Goal: Task Accomplishment & Management: Use online tool/utility

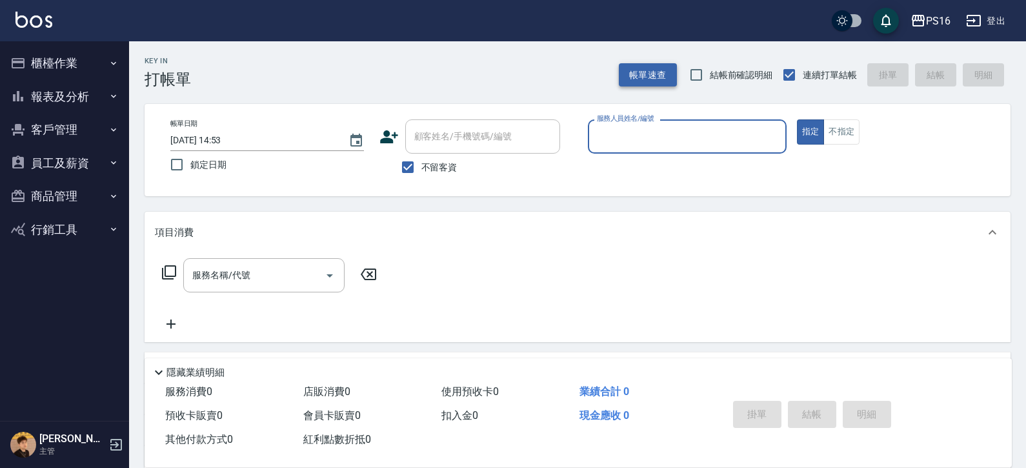
click at [638, 77] on button "帳單速查" at bounding box center [648, 75] width 58 height 24
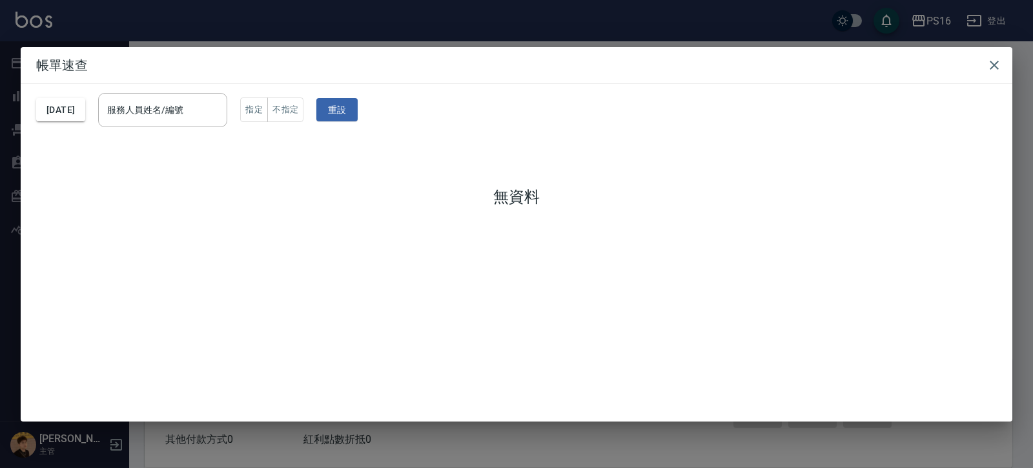
click at [638, 63] on h2 "帳單速查" at bounding box center [516, 65] width 991 height 36
click at [638, 63] on icon "button" at bounding box center [993, 64] width 15 height 15
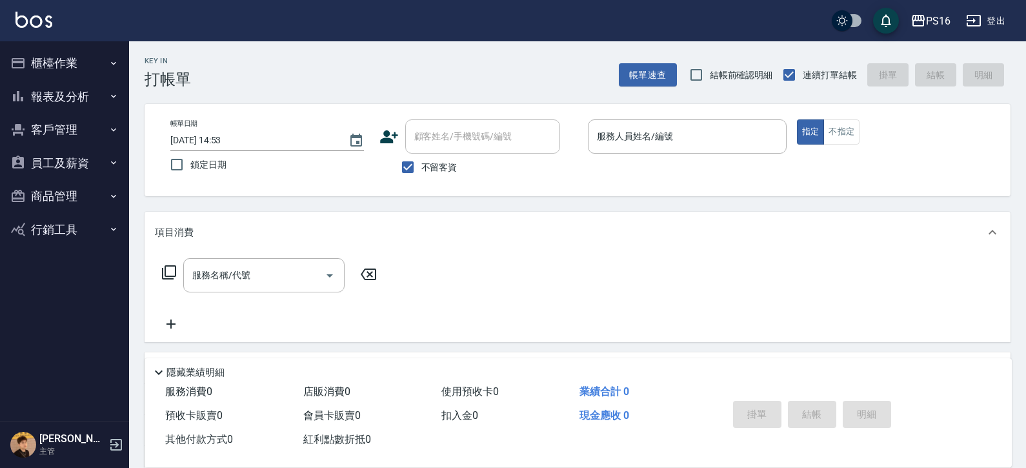
click at [638, 114] on div "帳單日期 [DATE] 14:53 鎖定日期 顧客姓名/手機號碼/編號 顧客姓名/手機號碼/編號 不留客資 服務人員姓名/編號 服務人員姓名/編號 指定 不指定" at bounding box center [578, 150] width 866 height 92
click at [638, 132] on input "服務人員姓名/編號" at bounding box center [687, 136] width 187 height 23
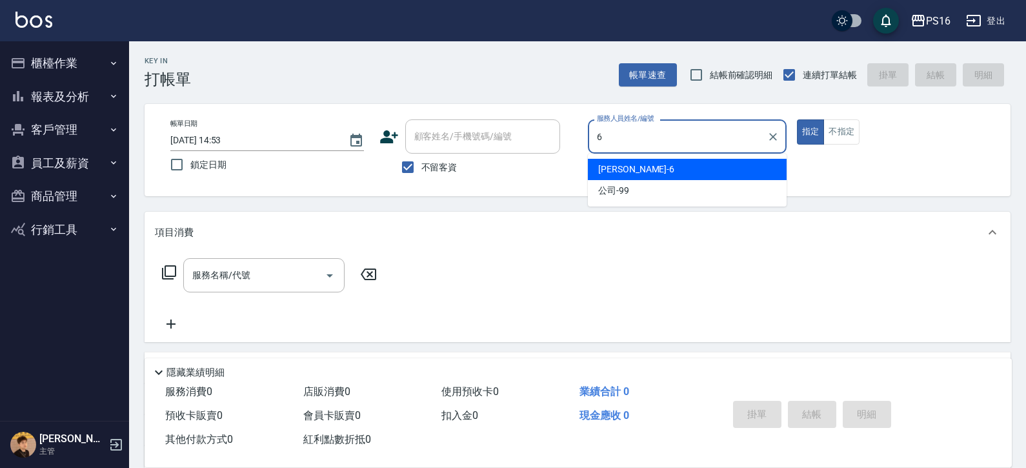
type input "[PERSON_NAME]-6"
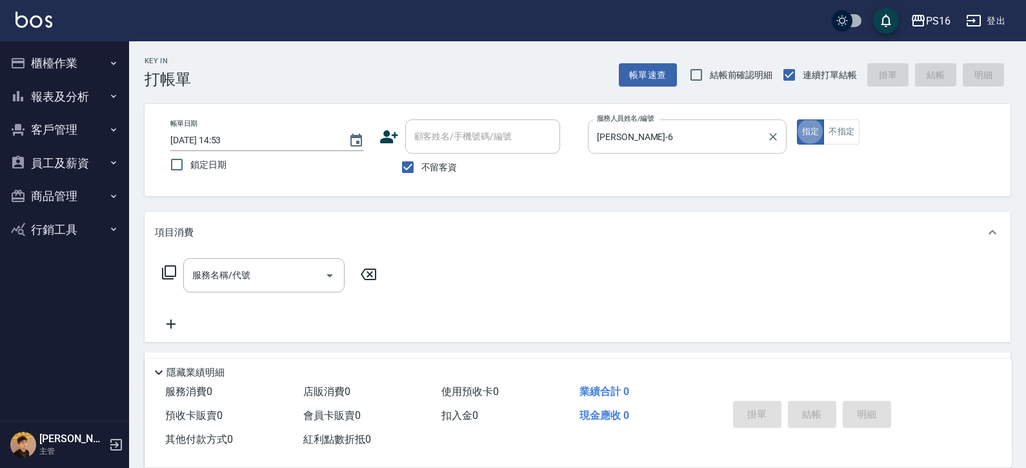
type button "true"
type input "2"
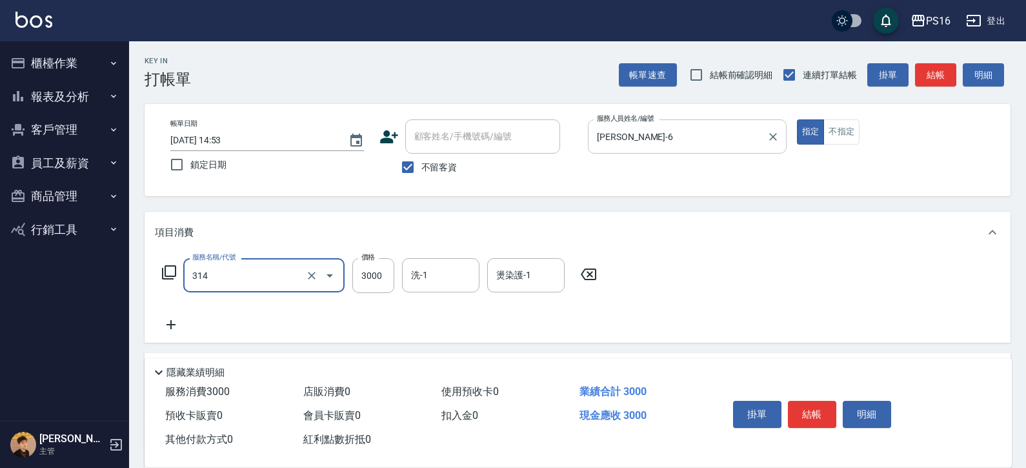
type input "CYA水質感2500UP(314)"
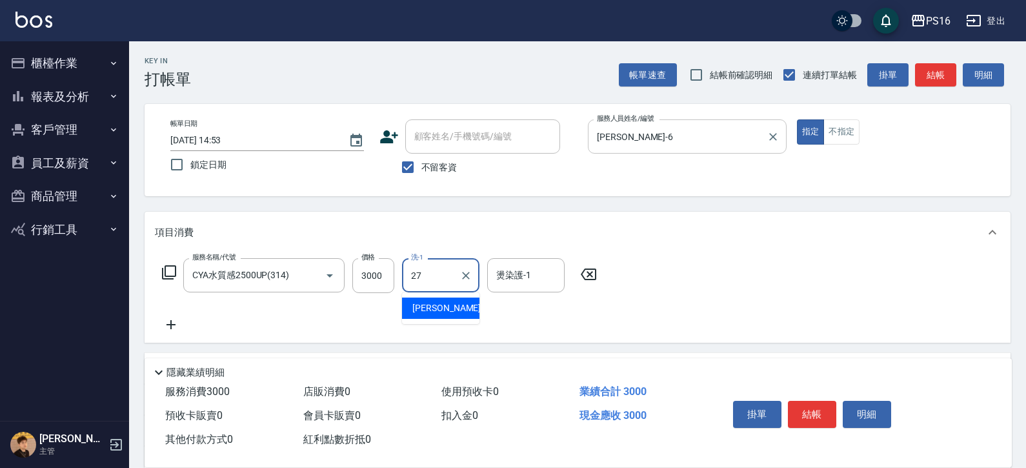
type input "2"
click at [376, 279] on input "3000" at bounding box center [373, 275] width 42 height 35
type input "2700"
type input "[PERSON_NAME]-28"
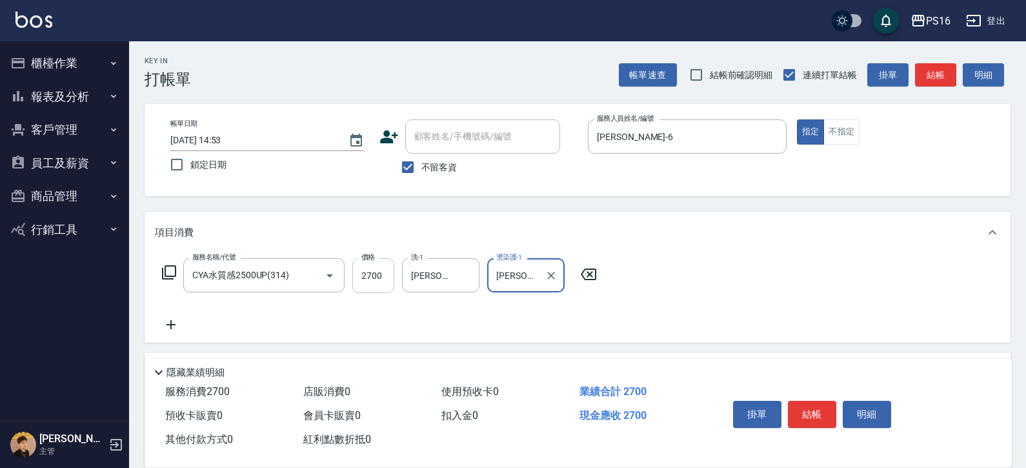
type input "[PERSON_NAME]-28"
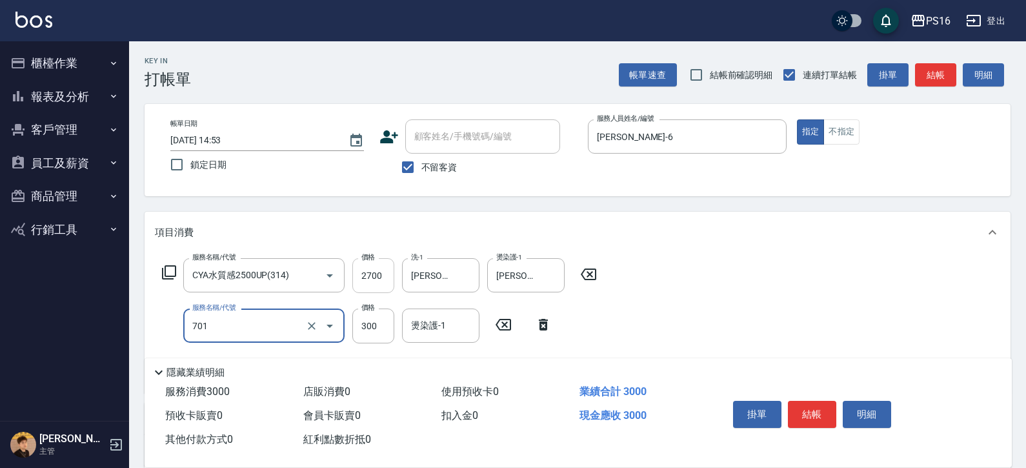
type input "自備護髮(701)"
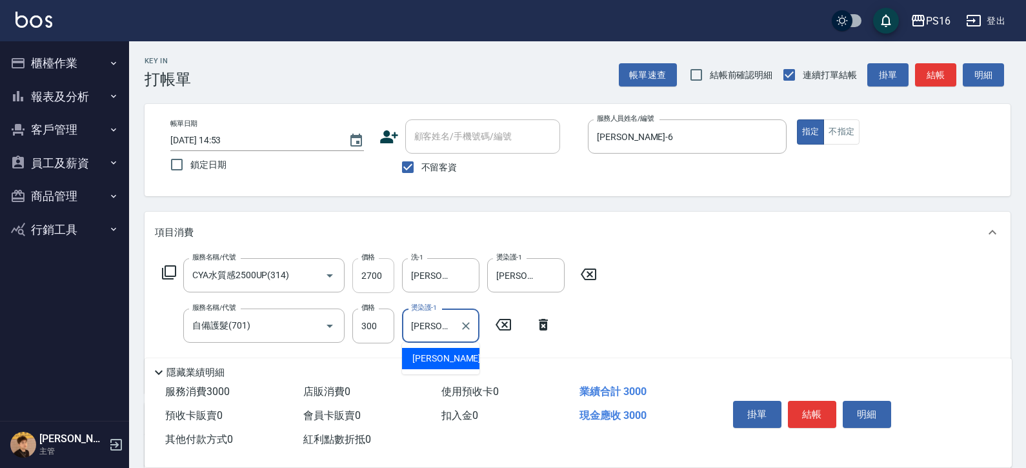
type input "[PERSON_NAME]-28"
click at [471, 272] on icon "Clear" at bounding box center [466, 275] width 13 height 13
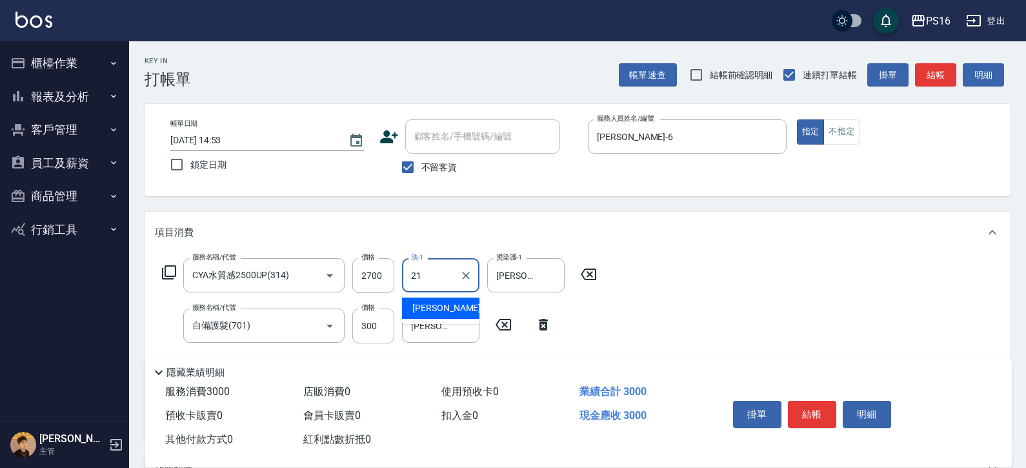
type input "[PERSON_NAME]-21"
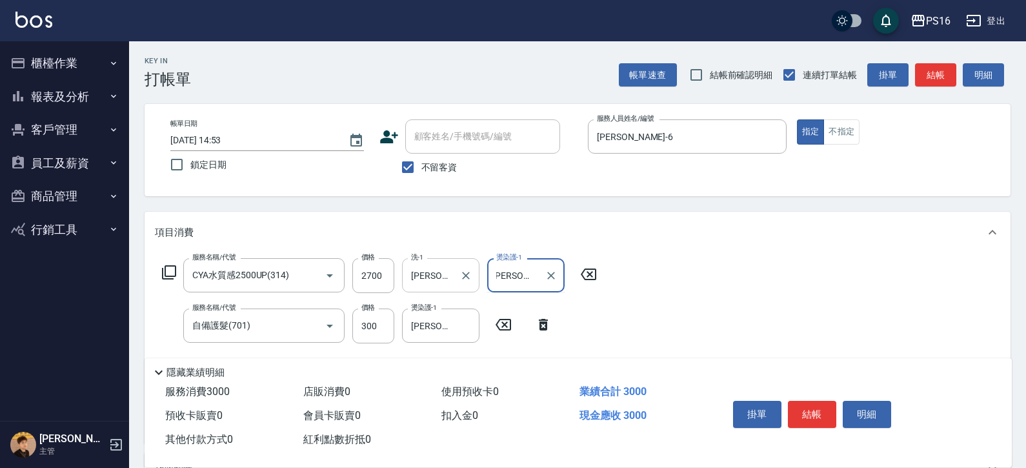
type input "[PERSON_NAME]-2821"
drag, startPoint x: 545, startPoint y: 281, endPoint x: 554, endPoint y: 275, distance: 11.1
click at [550, 281] on icon "Clear" at bounding box center [551, 275] width 13 height 13
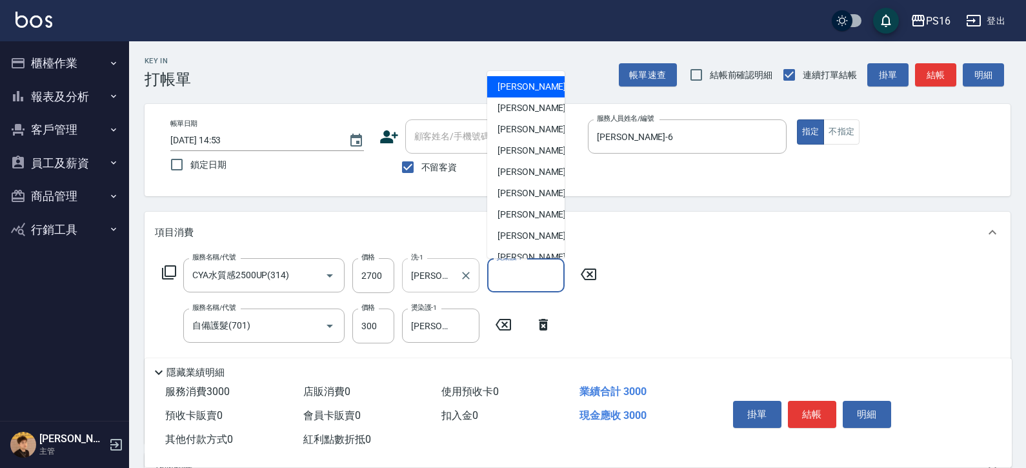
scroll to position [0, 0]
click at [468, 329] on icon "Clear" at bounding box center [466, 325] width 13 height 13
click at [519, 281] on input "燙染護-1" at bounding box center [526, 275] width 66 height 23
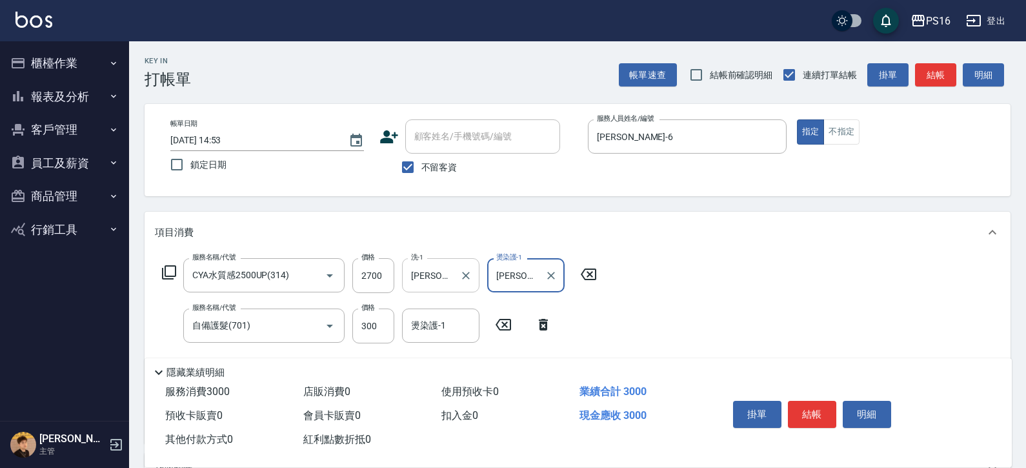
type input "[PERSON_NAME]-21"
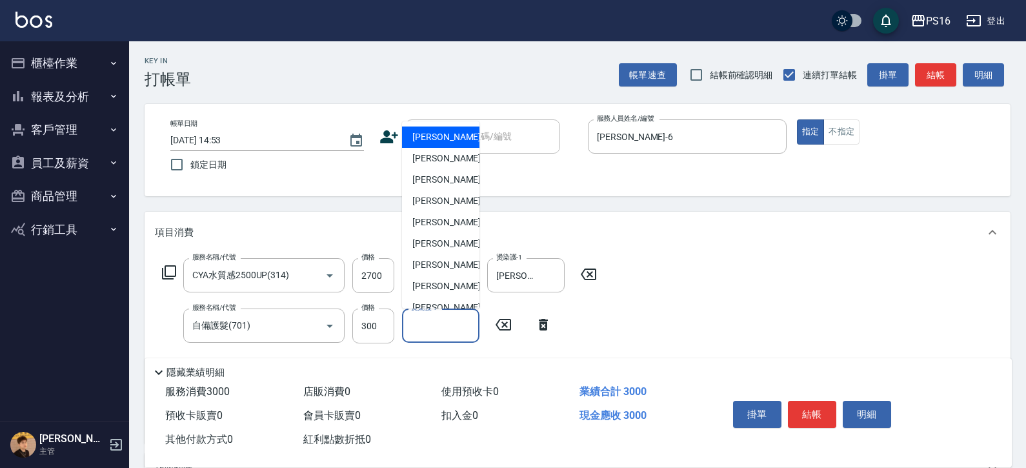
click at [430, 323] on div "燙染護-1 燙染護-1" at bounding box center [440, 326] width 77 height 34
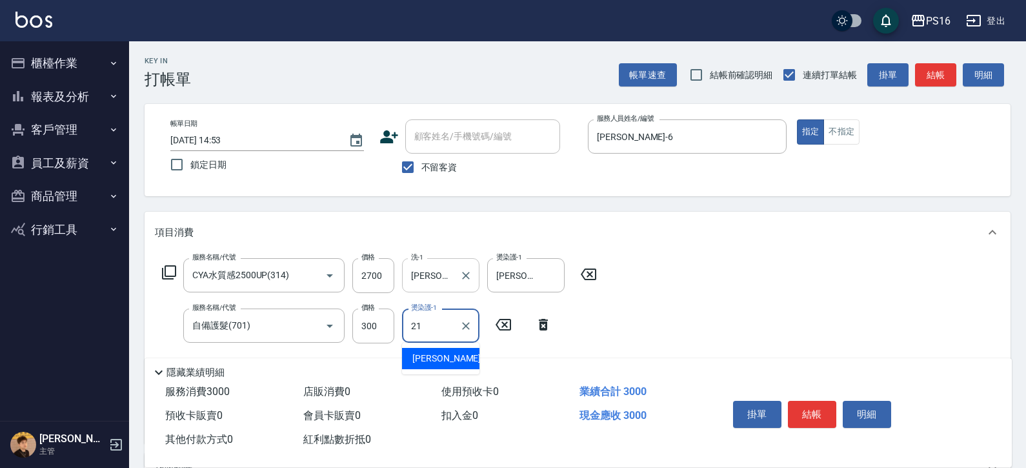
type input "[PERSON_NAME]-21"
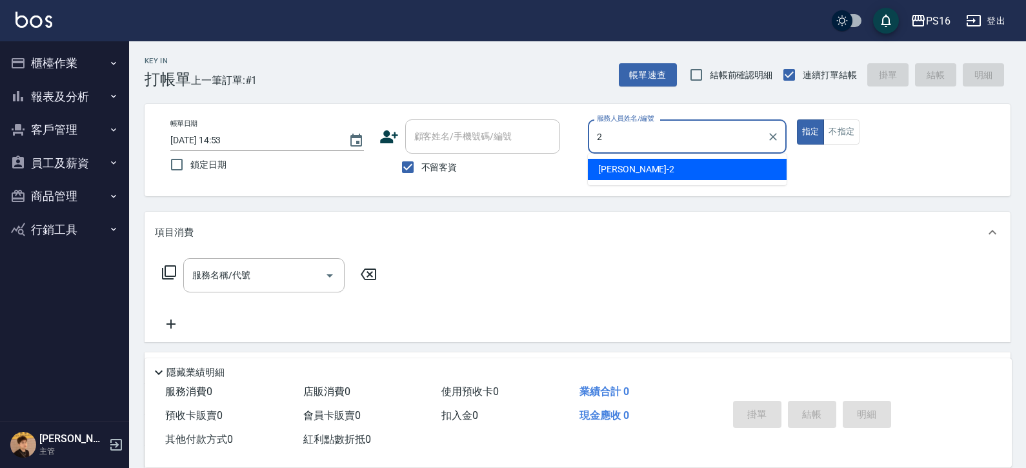
type input "[PERSON_NAME]-2"
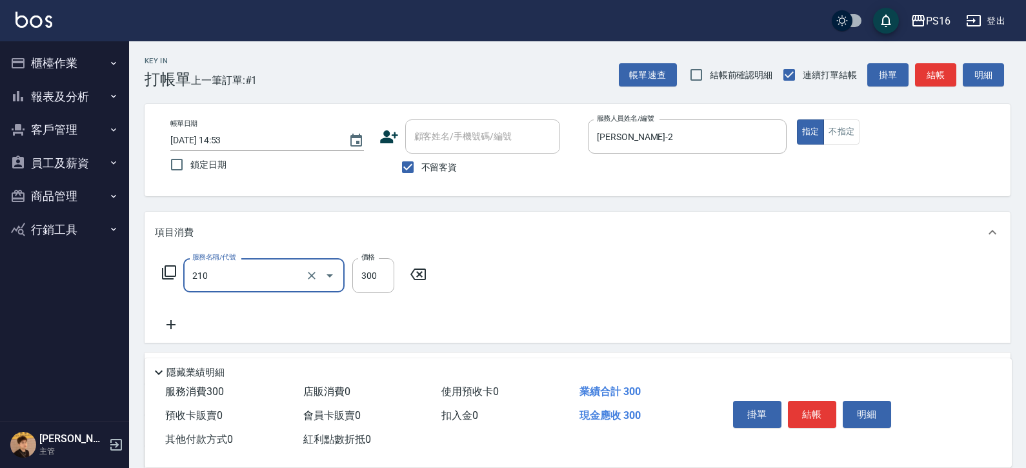
type input "[PERSON_NAME]洗髮精(210)"
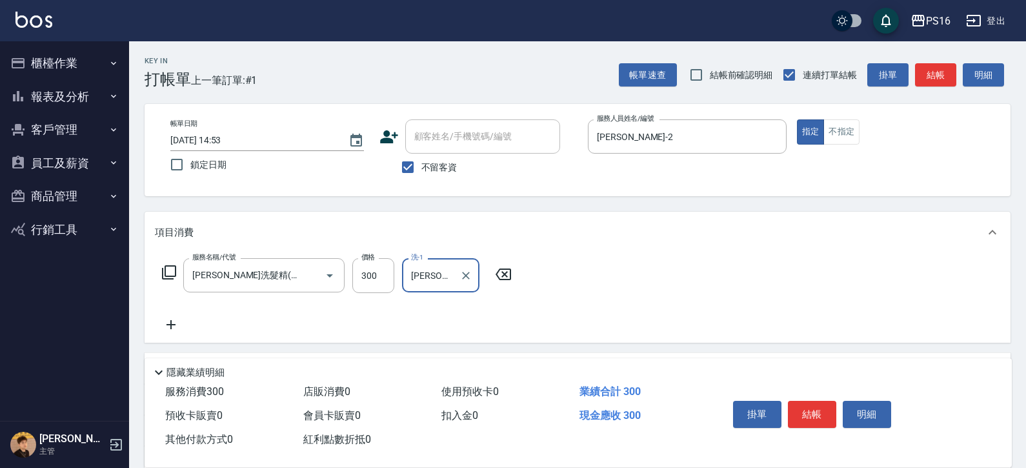
type input "[PERSON_NAME]-20"
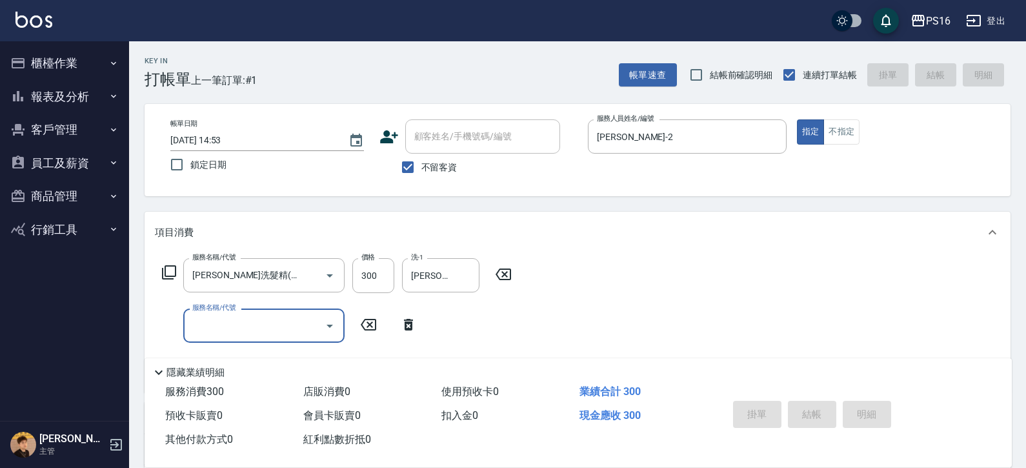
type input "[DATE] 15:01"
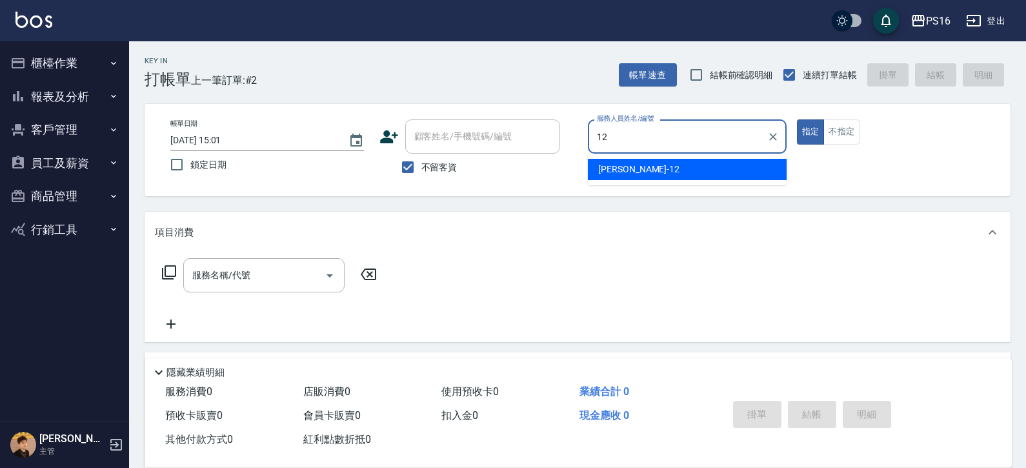
type input "[PERSON_NAME]-12"
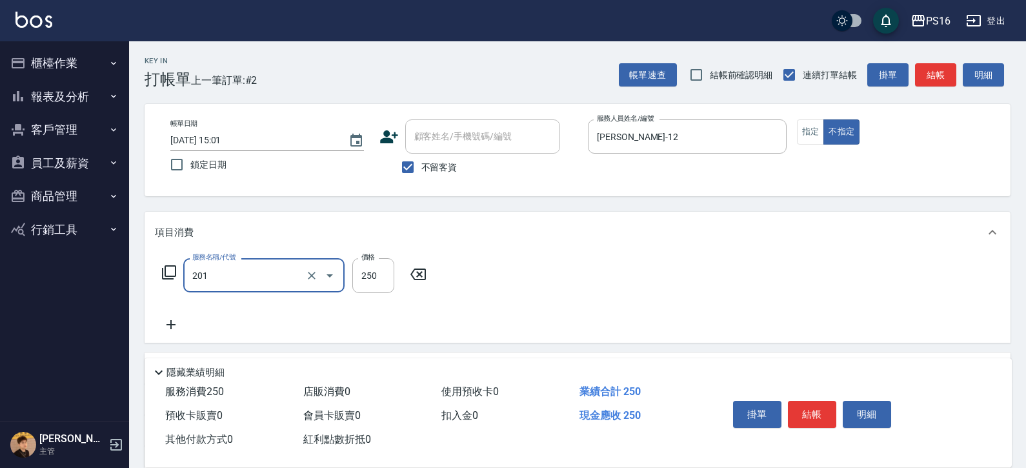
type input "洗髮(201)"
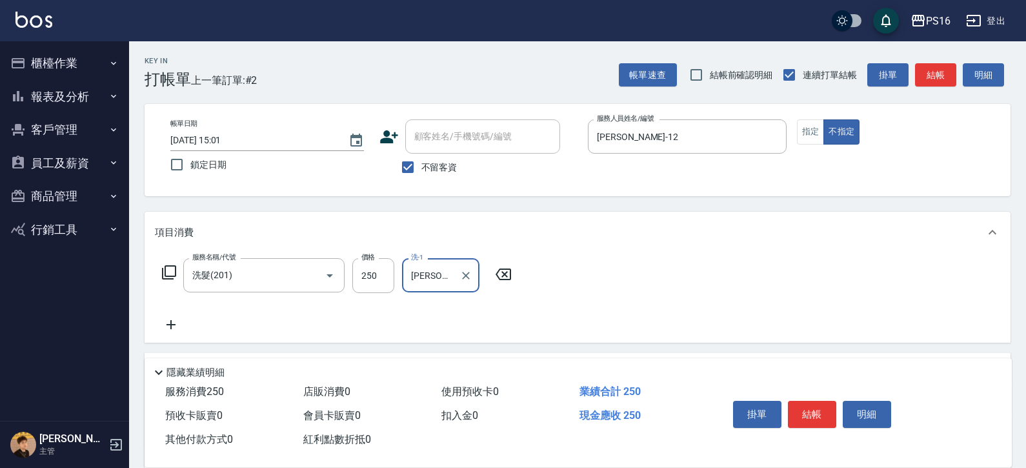
type input "[PERSON_NAME]-12"
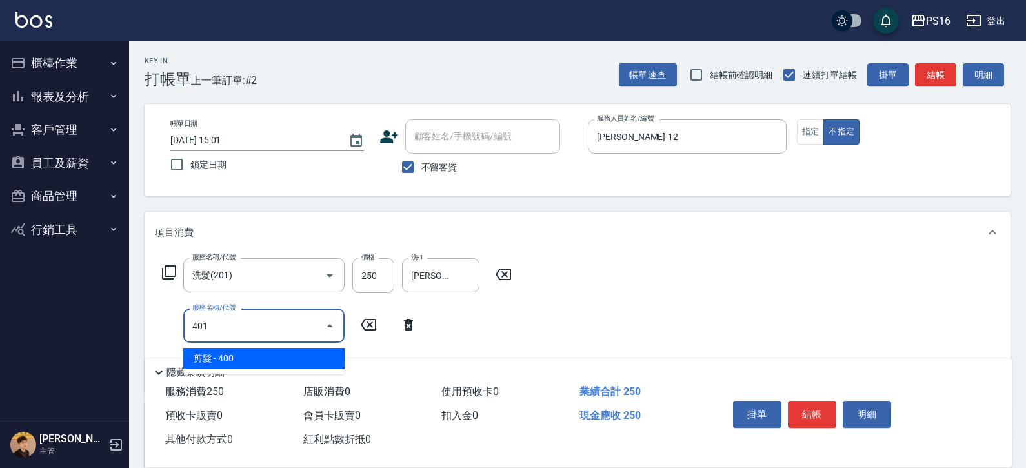
type input "剪髮(401)"
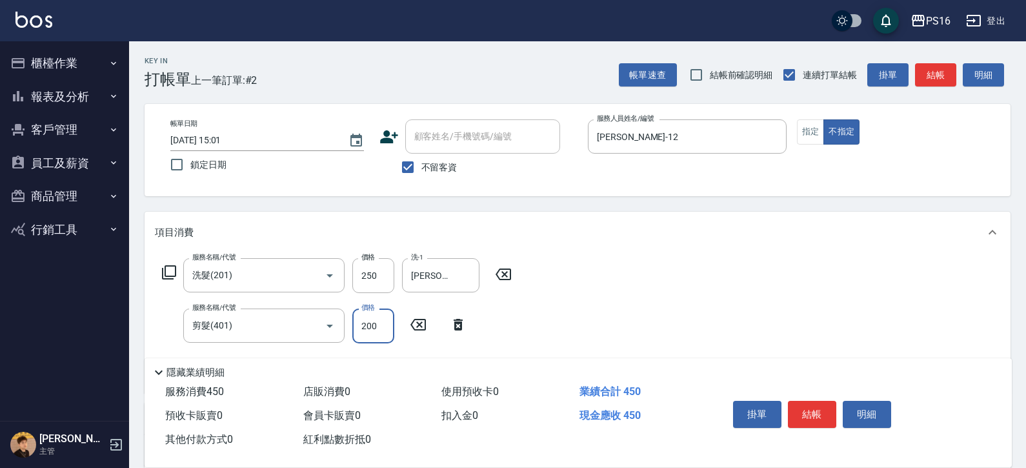
type input "200"
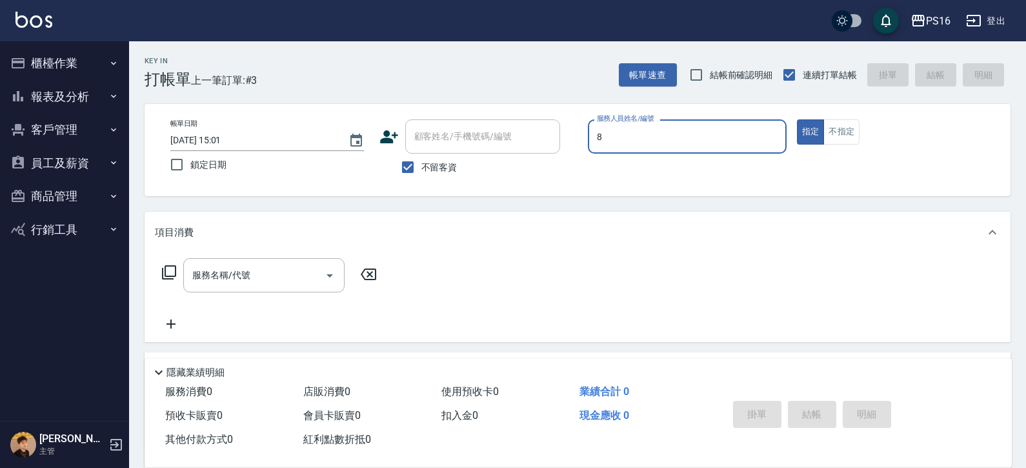
type input "[PERSON_NAME]-8"
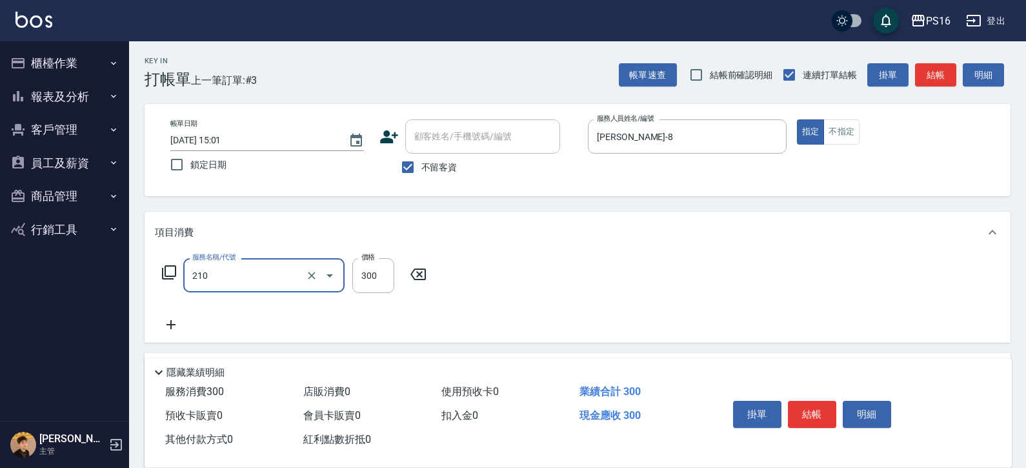
type input "[PERSON_NAME]洗髮精(210)"
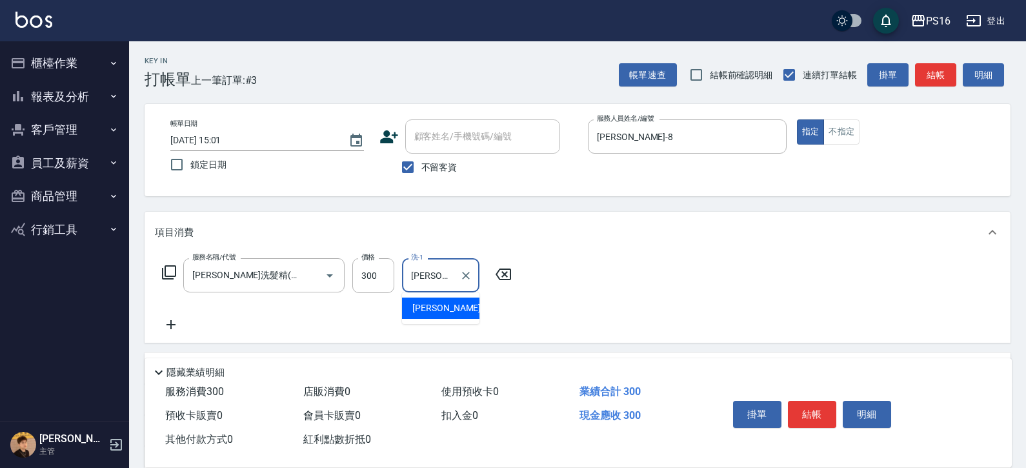
type input "[PERSON_NAME]-20"
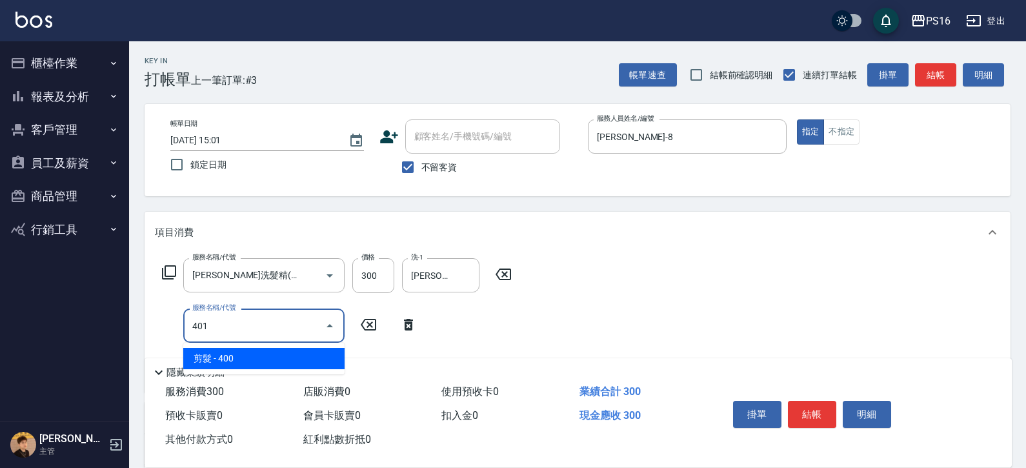
type input "剪髮(401)"
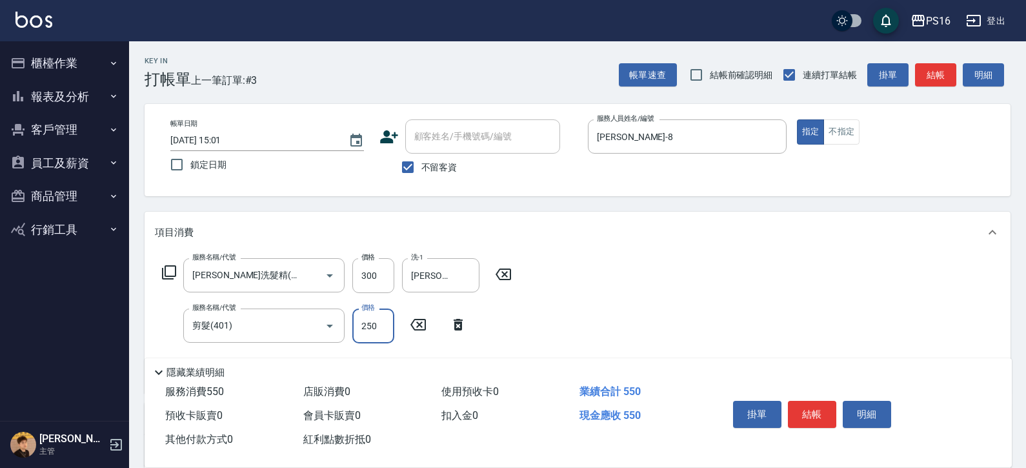
type input "250"
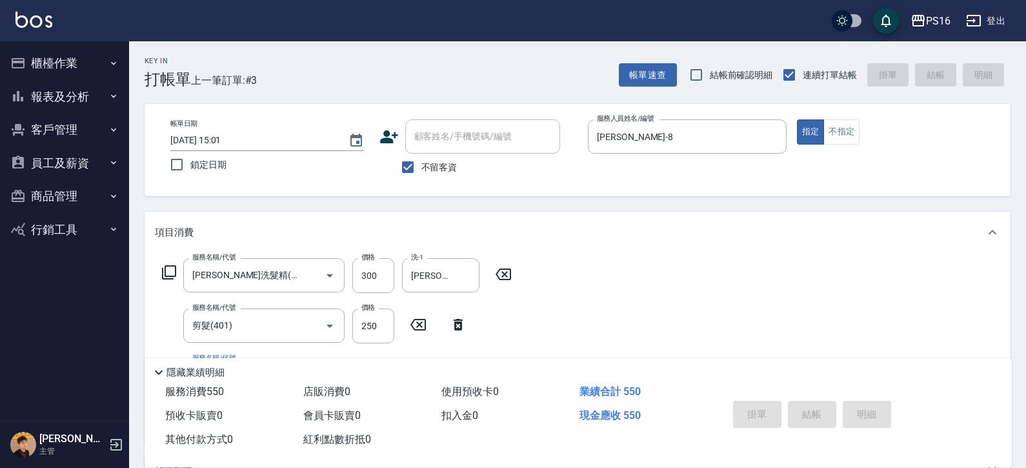
type input "[DATE] 15:03"
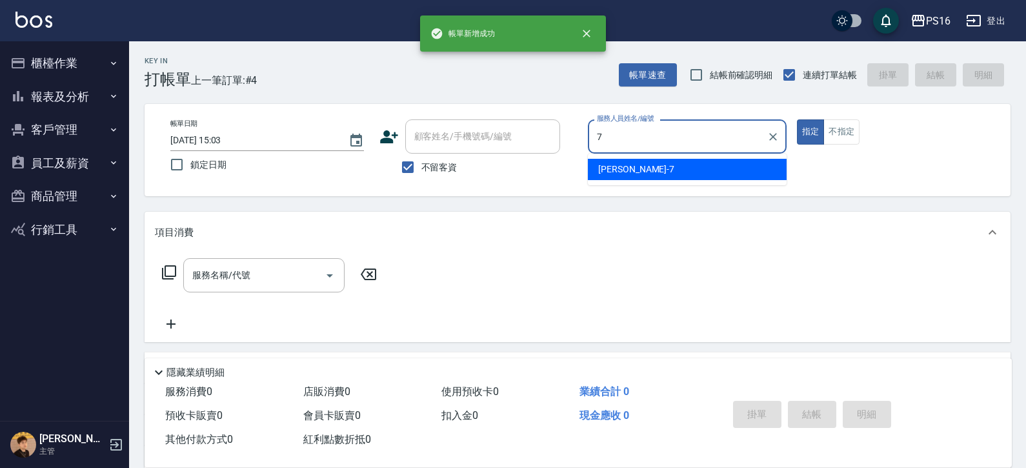
type input "[PERSON_NAME]-7"
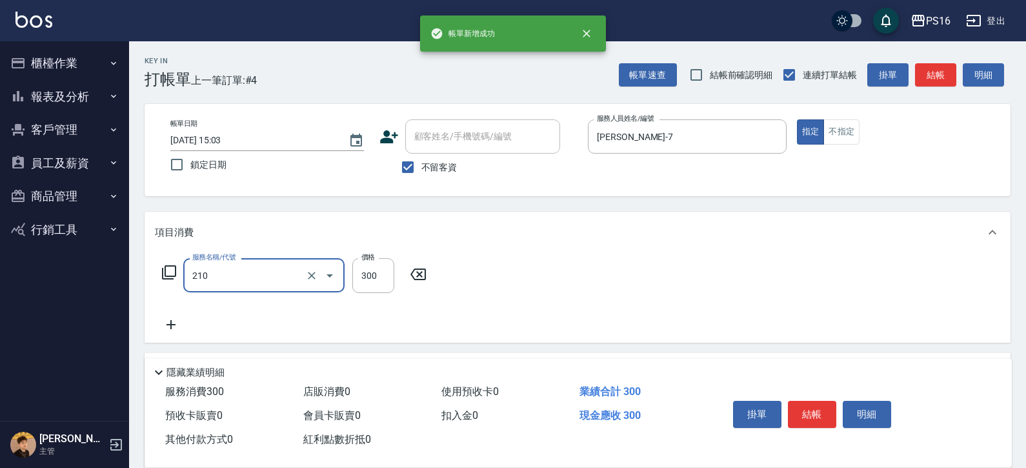
type input "[PERSON_NAME]洗髮精(210)"
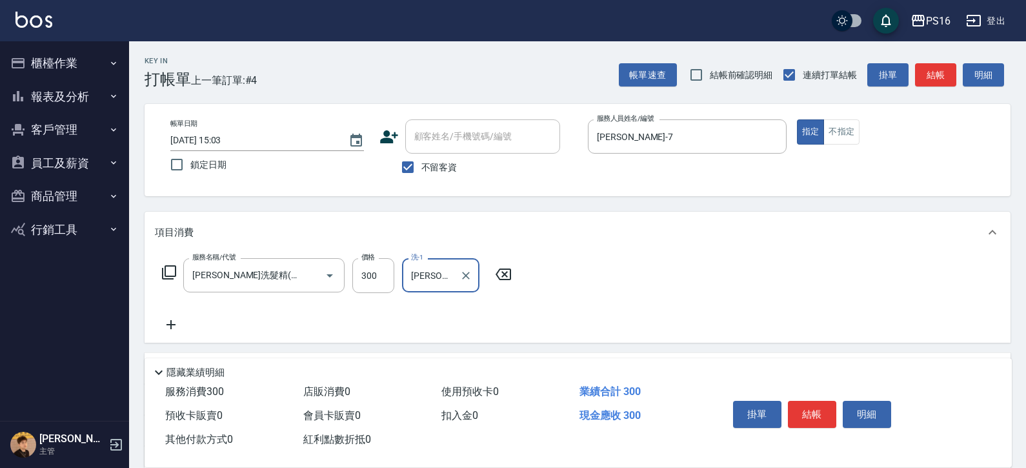
type input "[PERSON_NAME]-28"
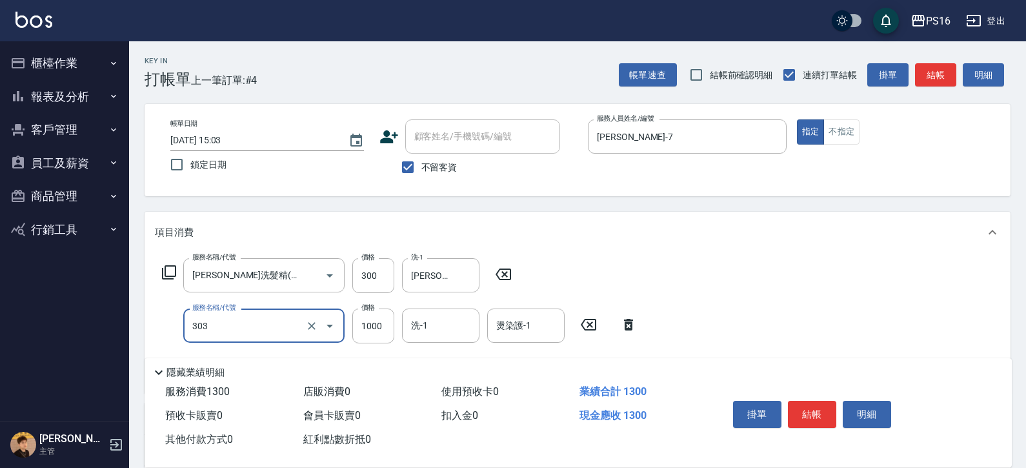
type input "憑券離子燙.冷燙600-1198(303)"
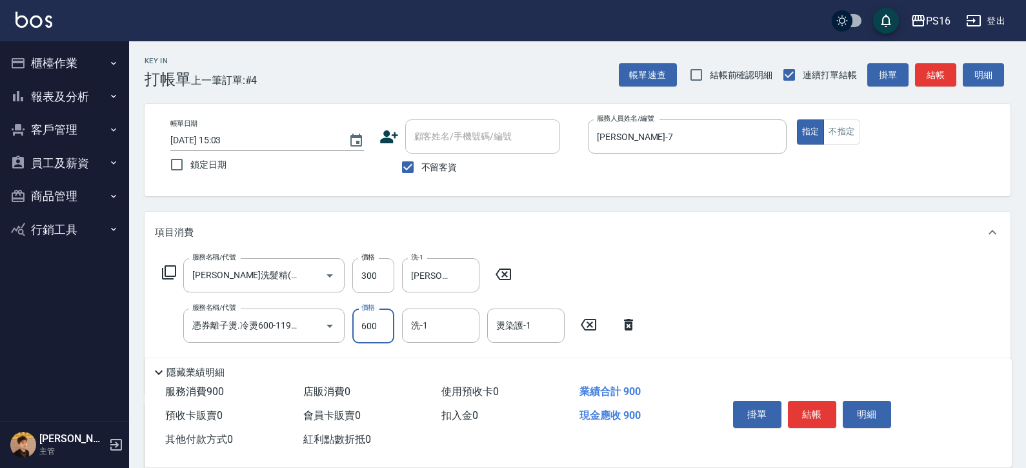
type input "600"
type input "[PERSON_NAME]-28"
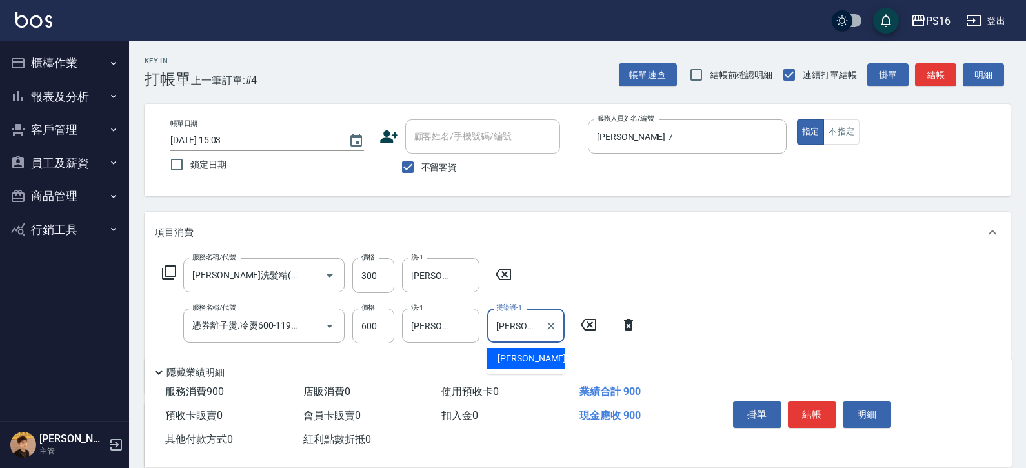
type input "[PERSON_NAME]-28"
type input "水樣結構式1200(713)"
type input "840"
type input "[PERSON_NAME]-28"
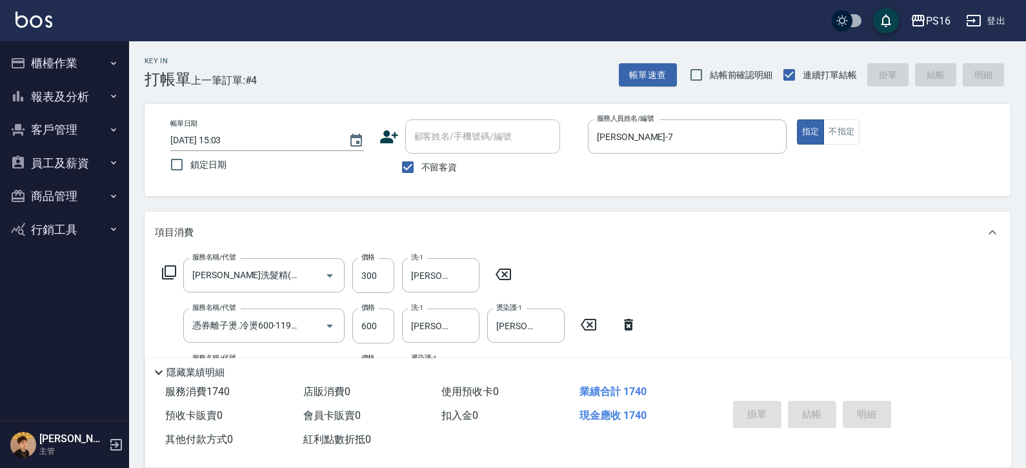
type input "[DATE] 15:04"
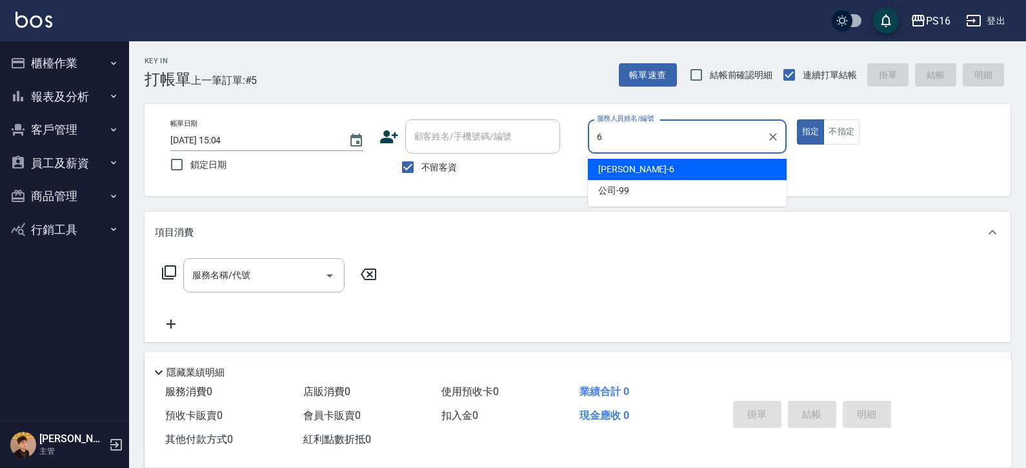
type input "[PERSON_NAME]-6"
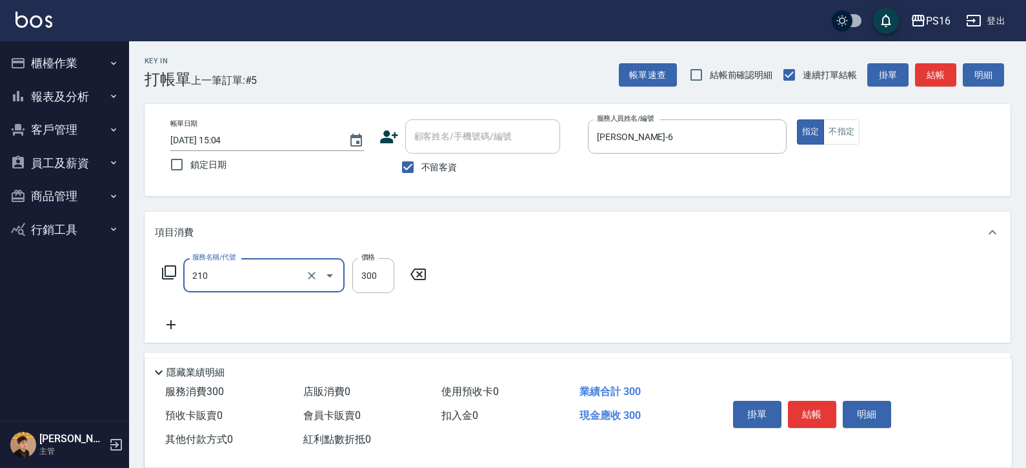
type input "[PERSON_NAME]洗髮精(210)"
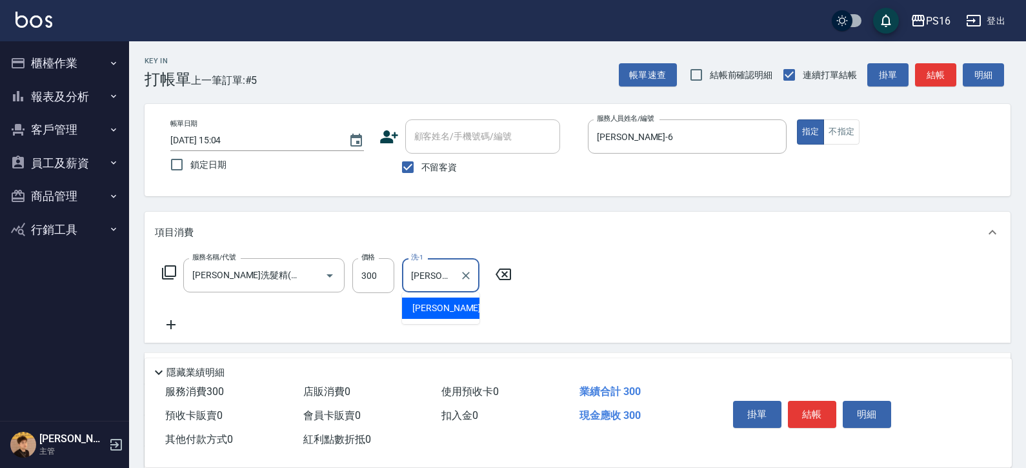
type input "[PERSON_NAME]-24"
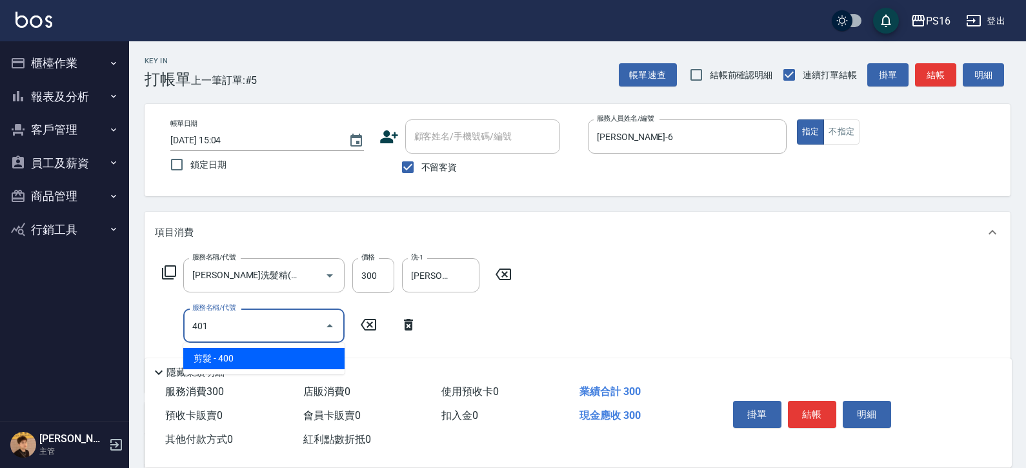
type input "剪髮(401)"
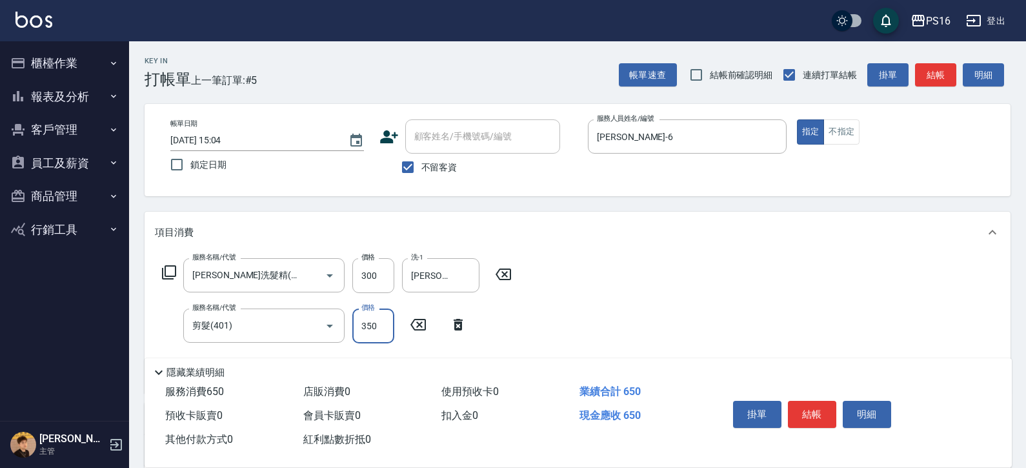
type input "350"
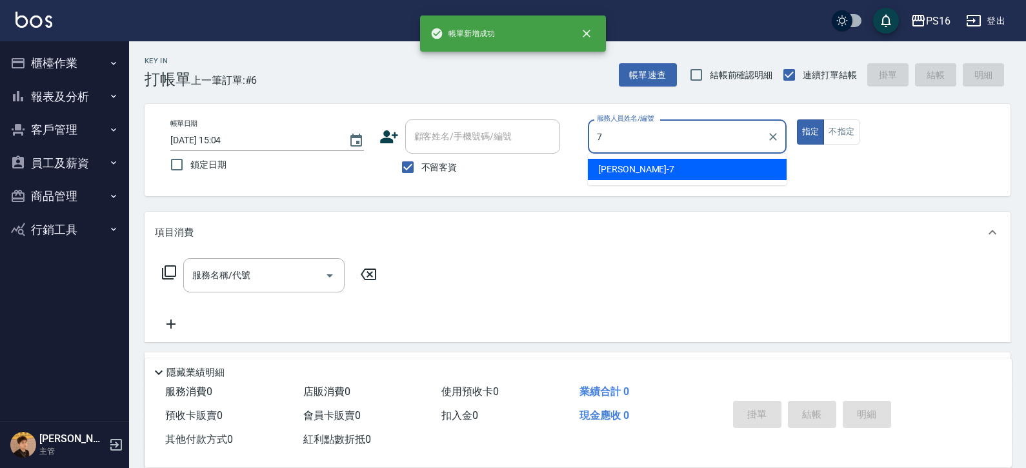
type input "[PERSON_NAME]-7"
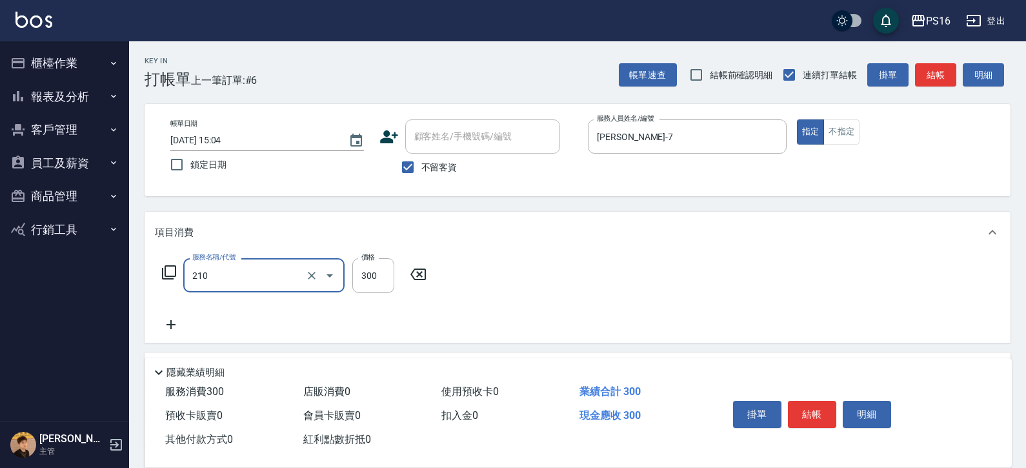
type input "[PERSON_NAME]洗髮精(210)"
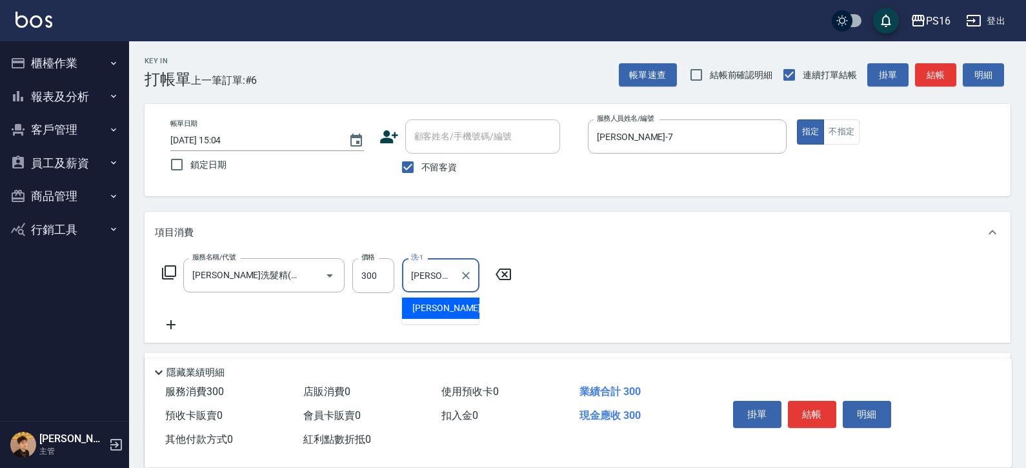
type input "[PERSON_NAME]-24"
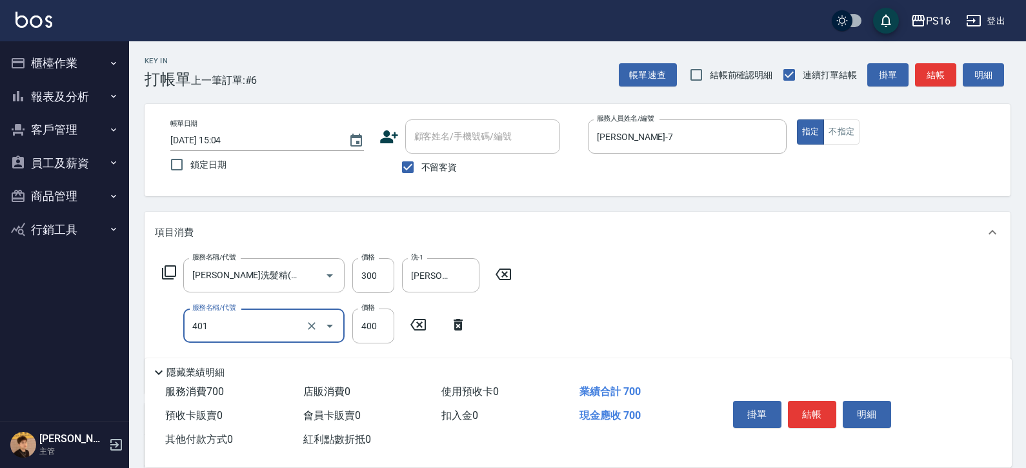
type input "剪髮(401)"
type input "350"
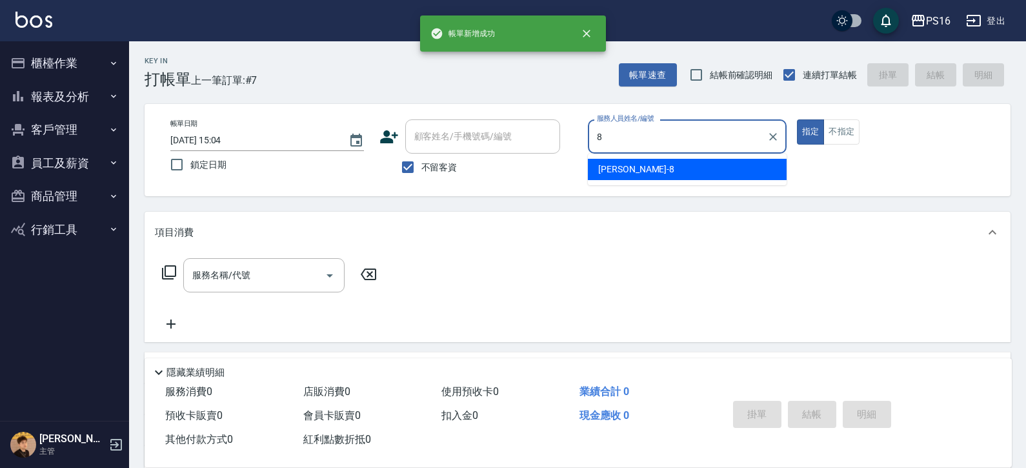
type input "[PERSON_NAME]-8"
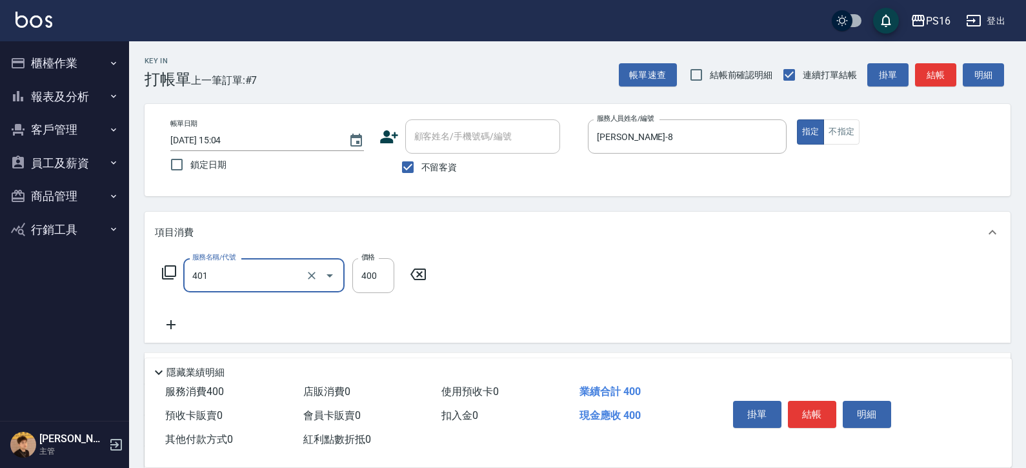
type input "剪髮(401)"
type input "200"
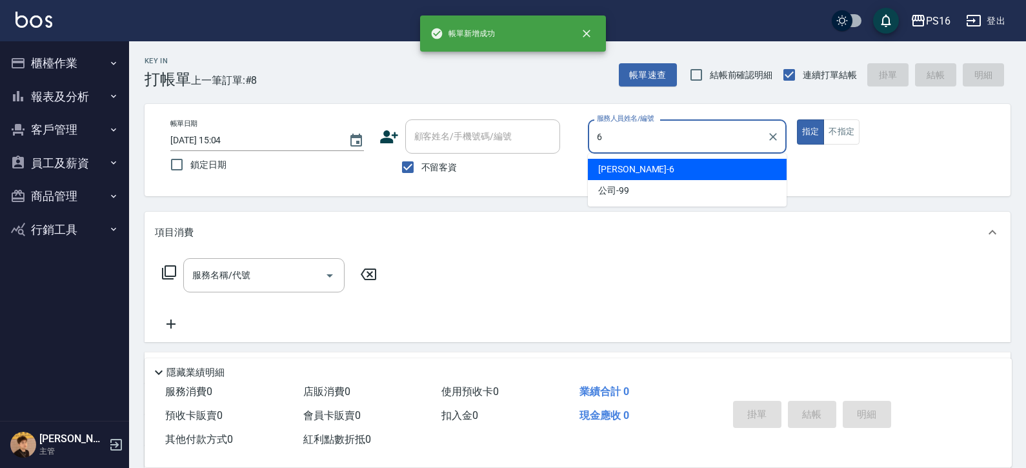
type input "[PERSON_NAME]-6"
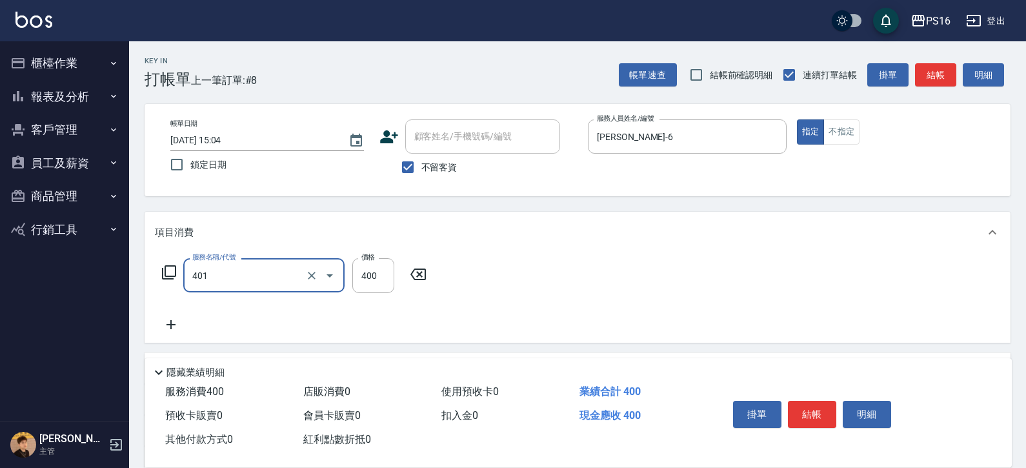
type input "剪髮(401)"
type input "100"
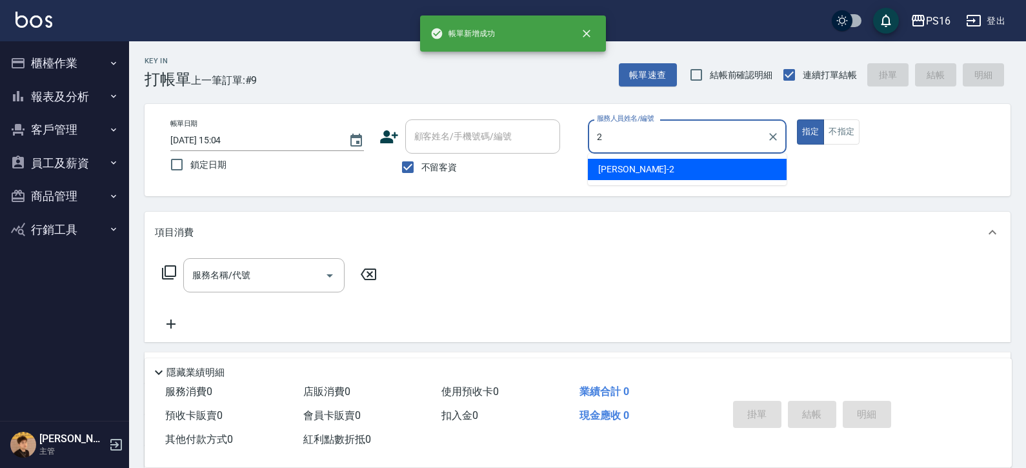
type input "[PERSON_NAME]-2"
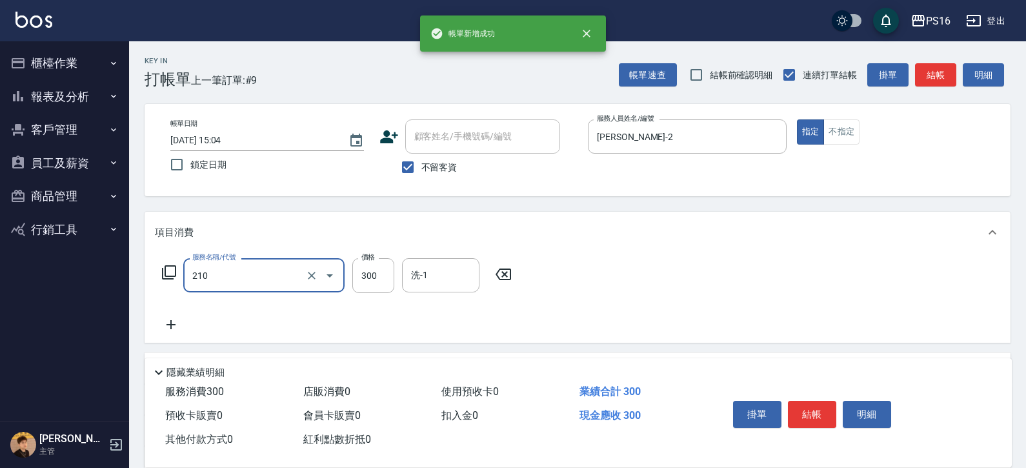
type input "[PERSON_NAME]洗髮精(210)"
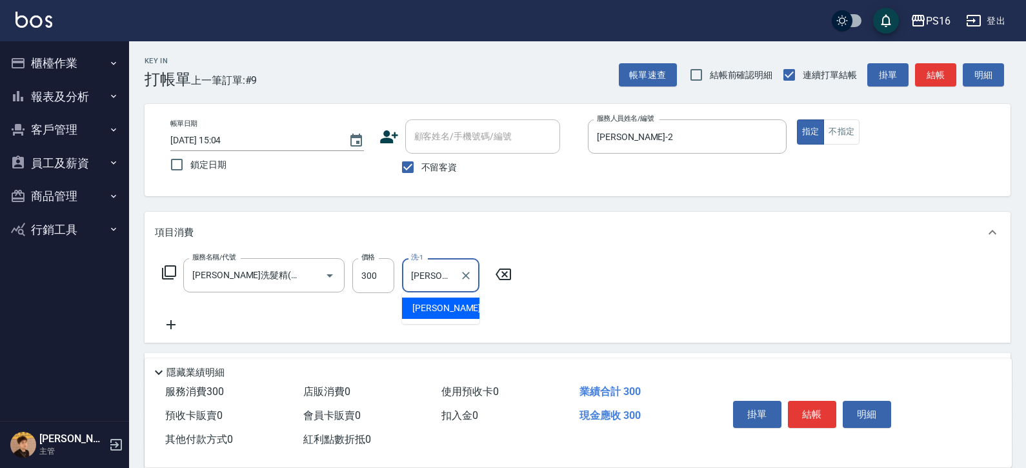
type input "[PERSON_NAME]-24"
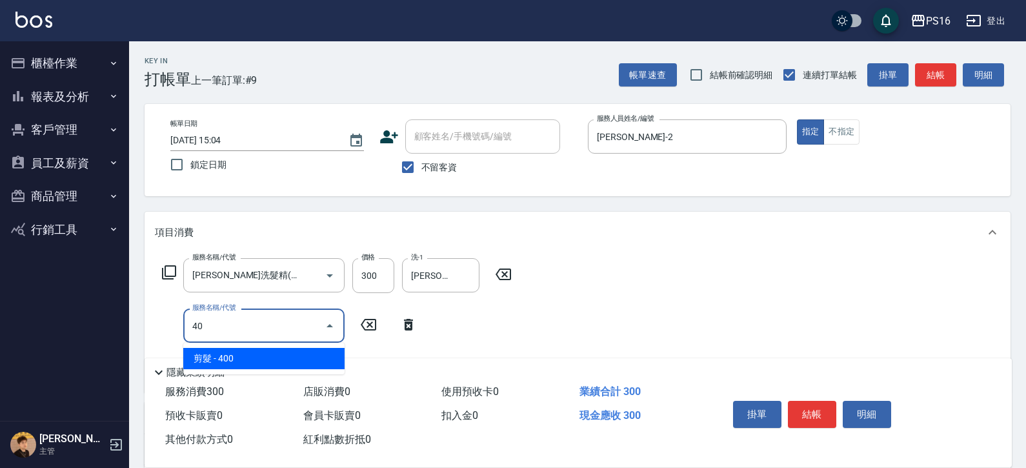
type input "4"
type input "染髮(501)"
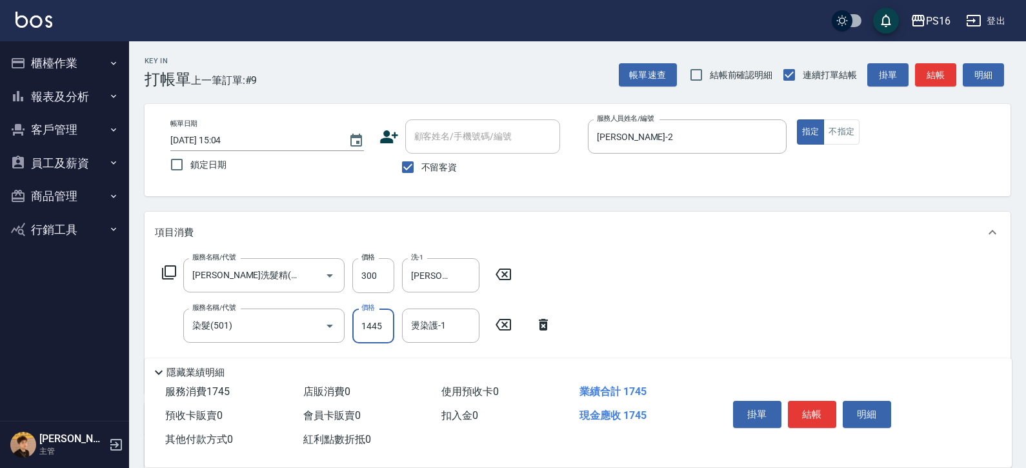
type input "1445"
type input "[PERSON_NAME]-2"
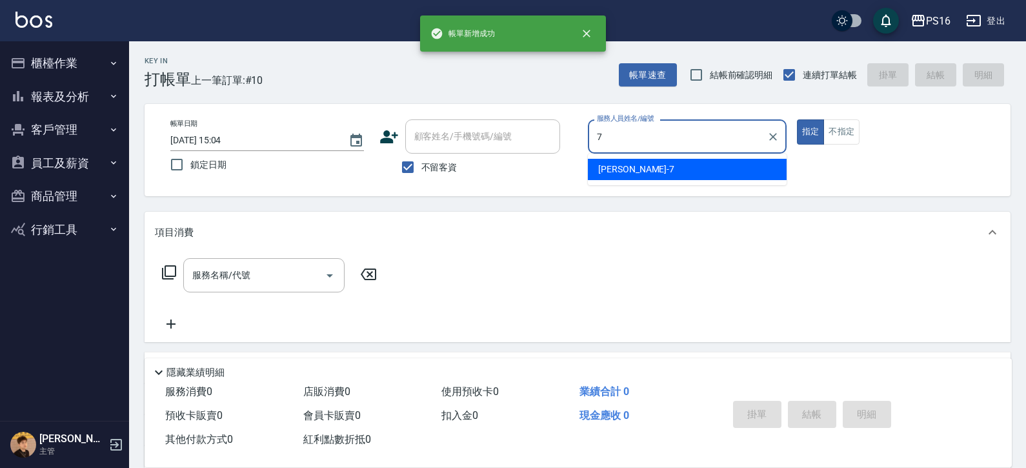
type input "[PERSON_NAME]-7"
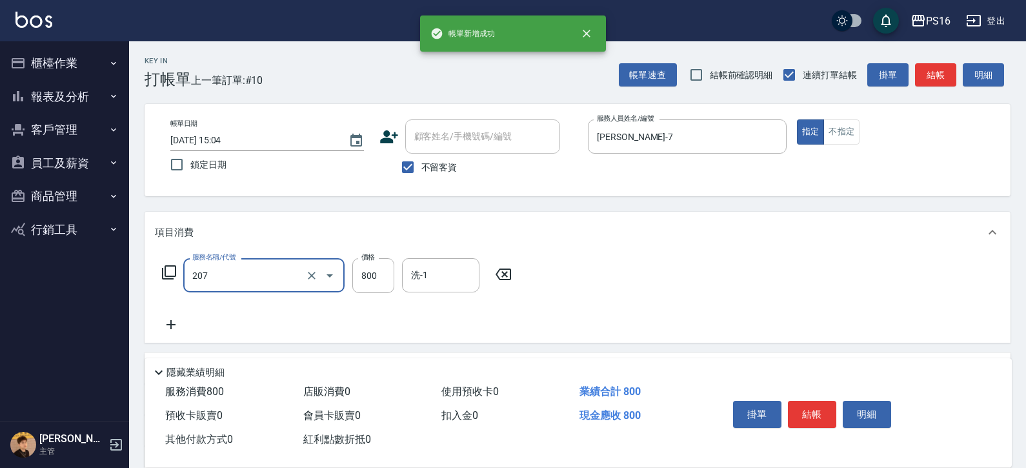
type input "清潔洗(207)"
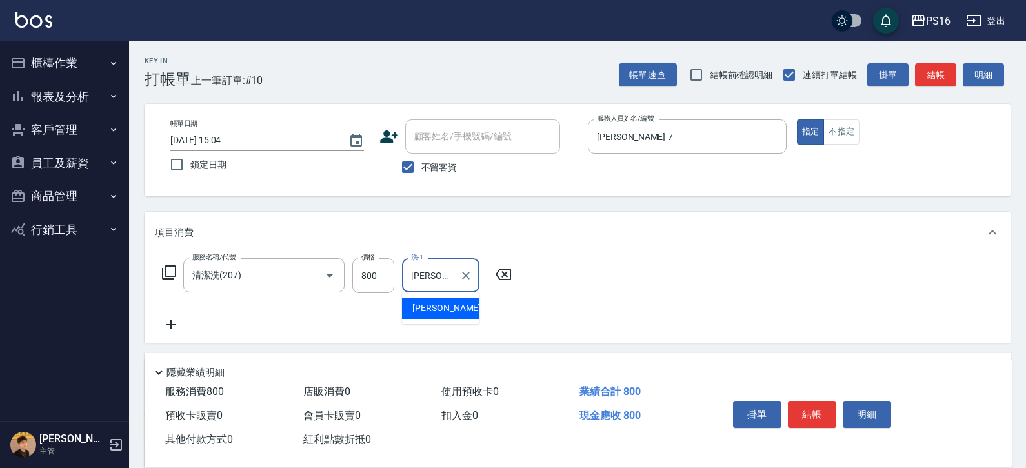
type input "[PERSON_NAME]-20"
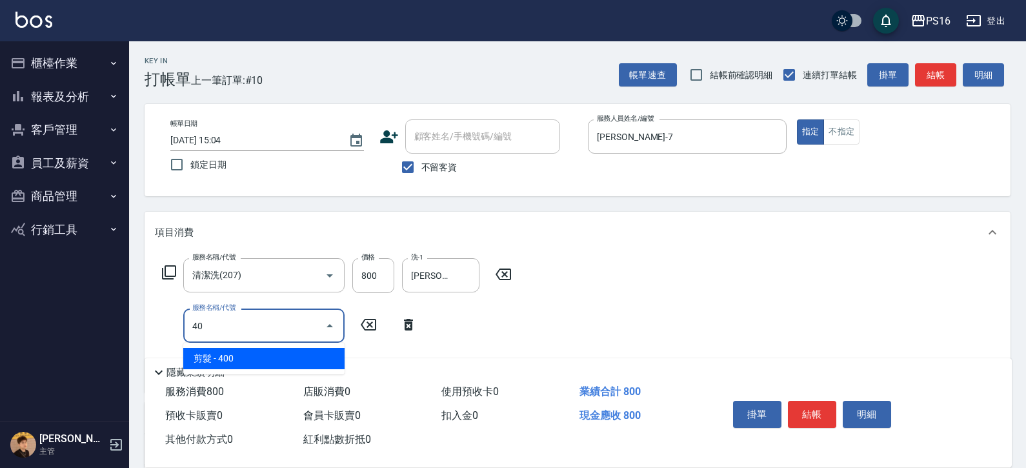
type input "4"
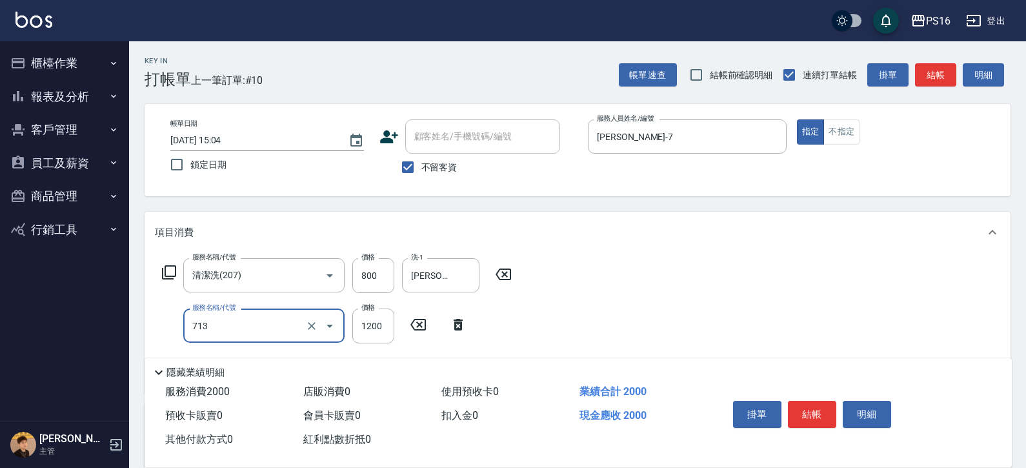
type input "水樣結構式1200(713)"
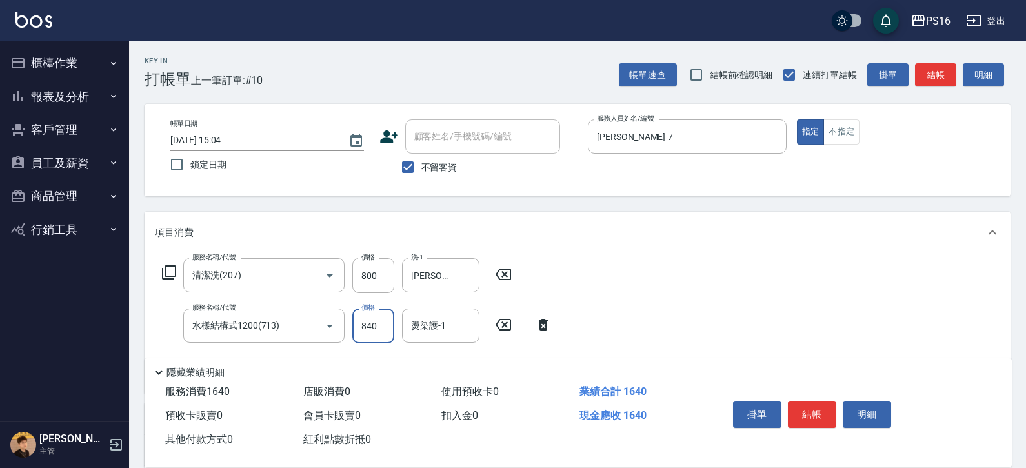
type input "840"
type input "[PERSON_NAME]-20"
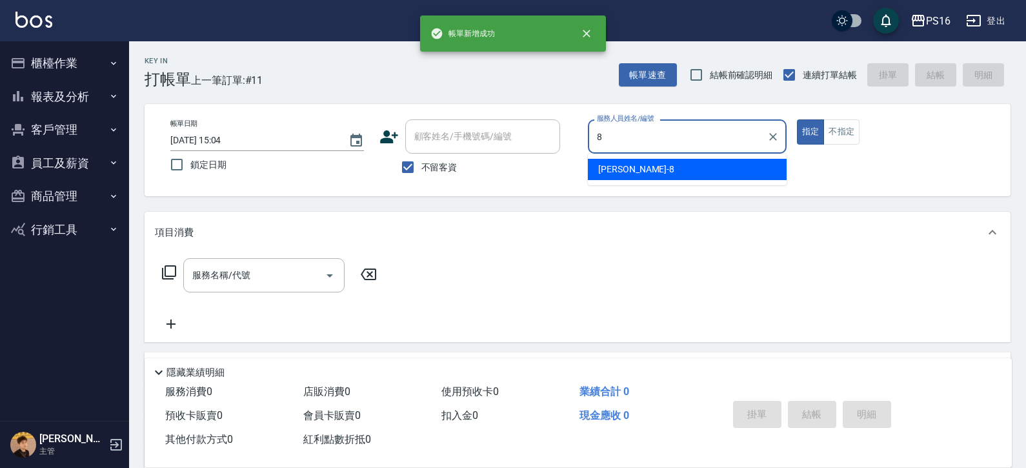
type input "[PERSON_NAME]-8"
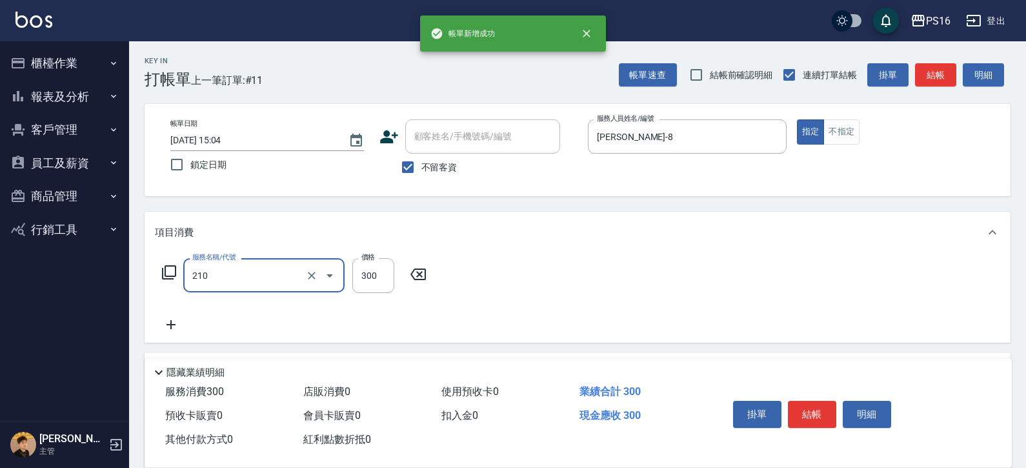
type input "[PERSON_NAME]洗髮精(210)"
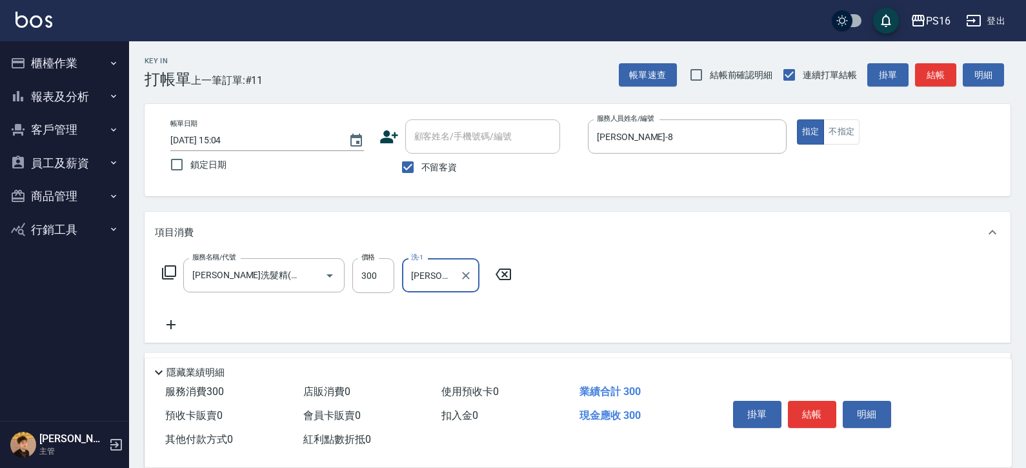
type input "[PERSON_NAME]-8"
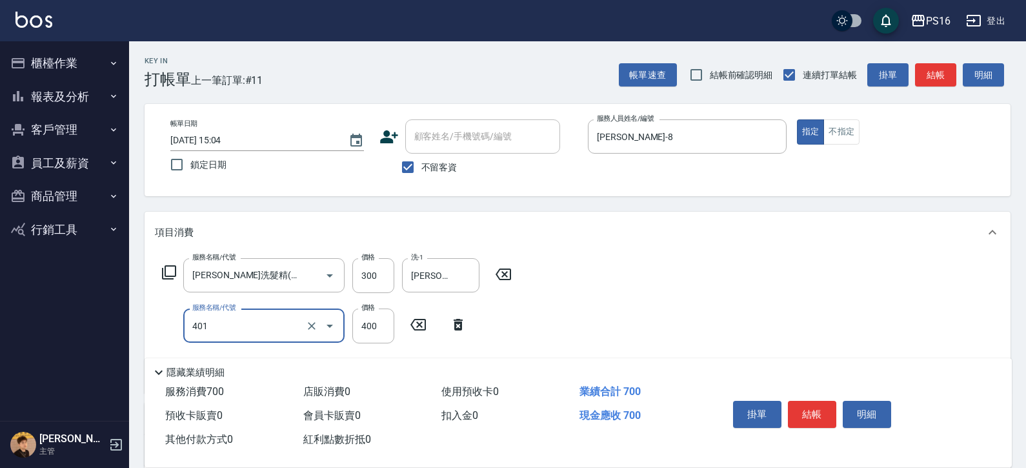
type input "剪髮(401)"
type input "250"
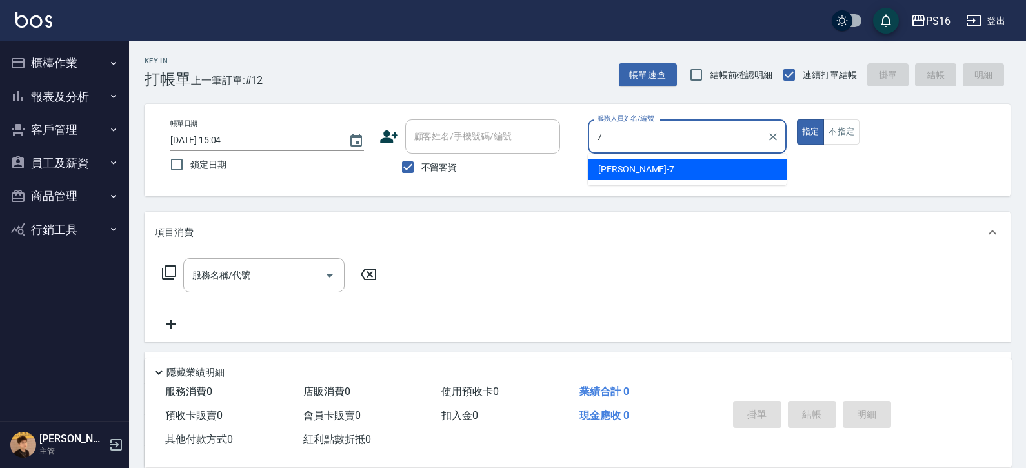
type input "[PERSON_NAME]-7"
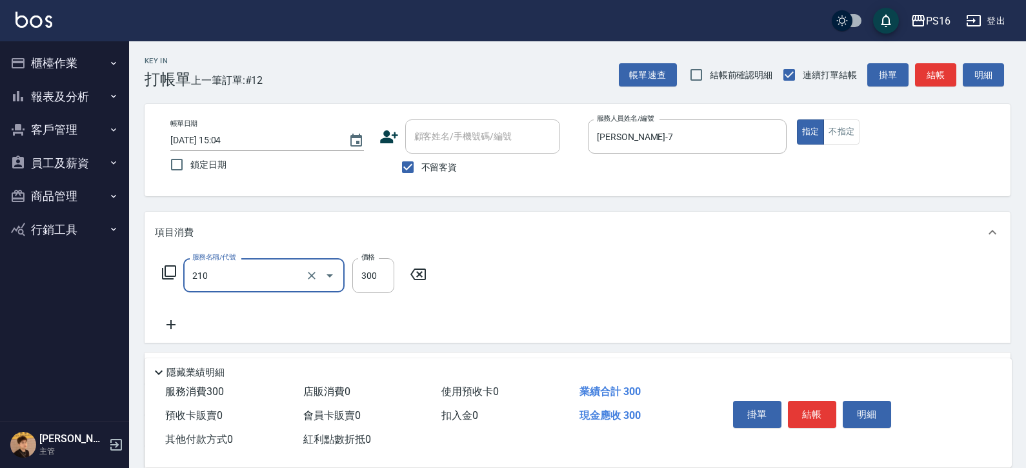
type input "[PERSON_NAME]洗髮精(210)"
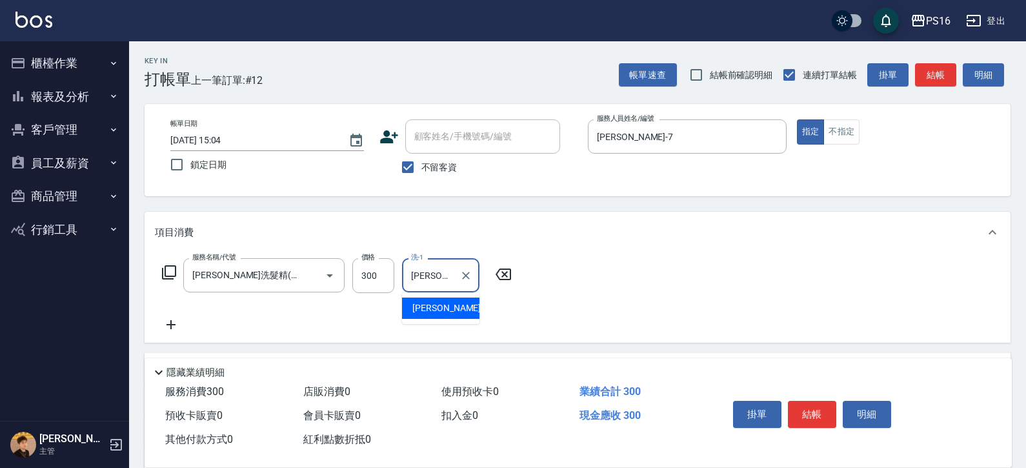
type input "[PERSON_NAME]-28"
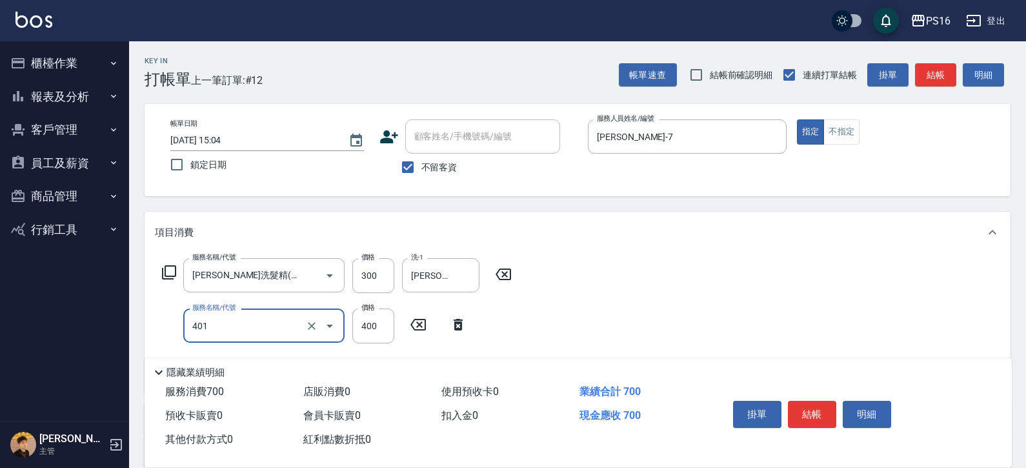
type input "剪髮(401)"
type input "350"
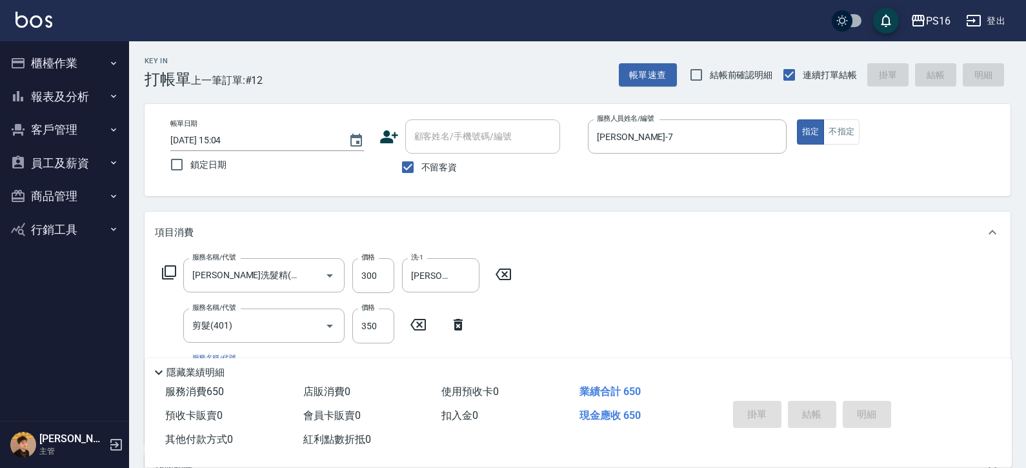
type input "[DATE] 15:05"
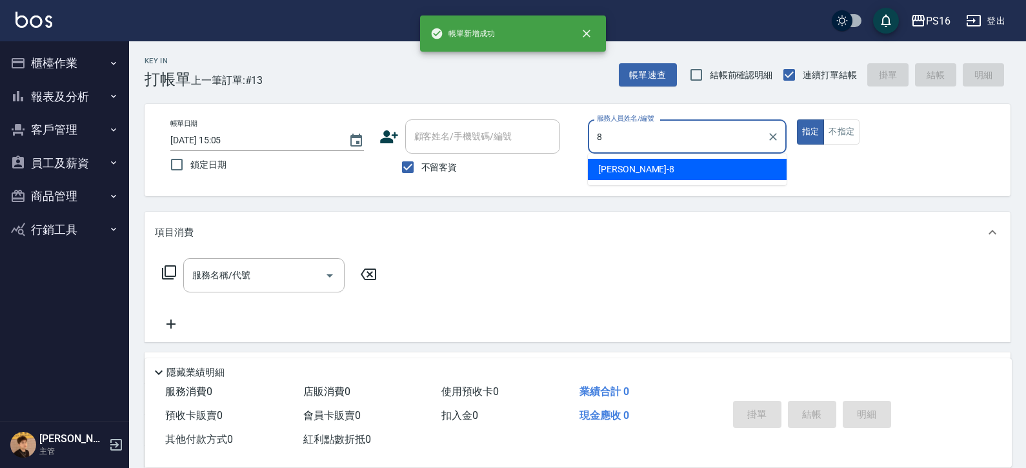
type input "[PERSON_NAME]-8"
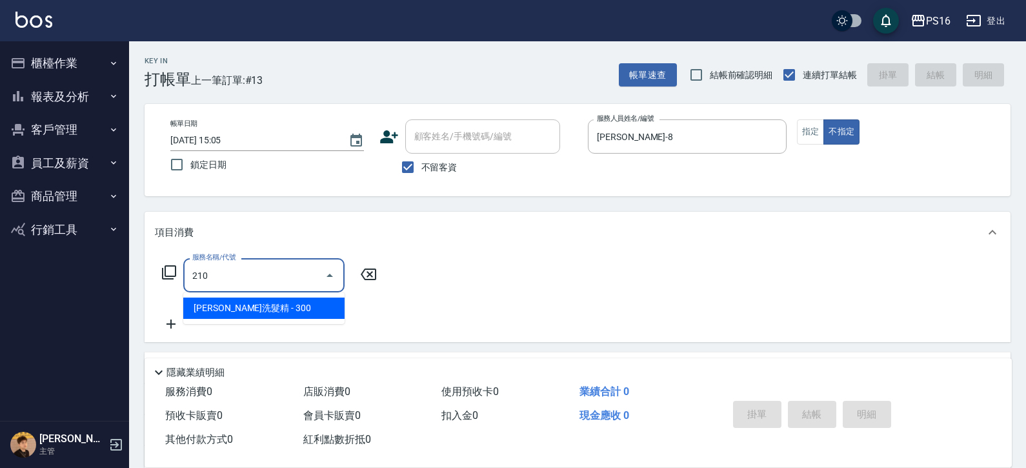
type input "[PERSON_NAME]洗髮精(210)"
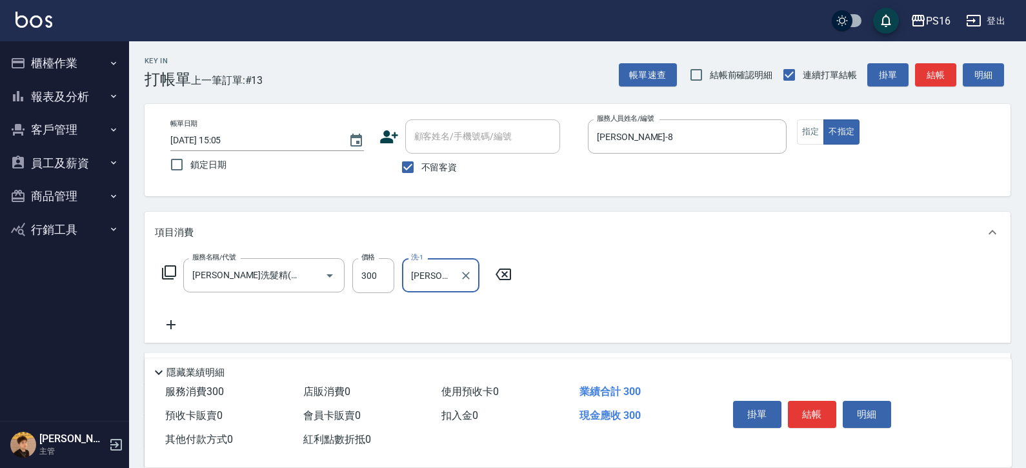
type input "[PERSON_NAME]-28"
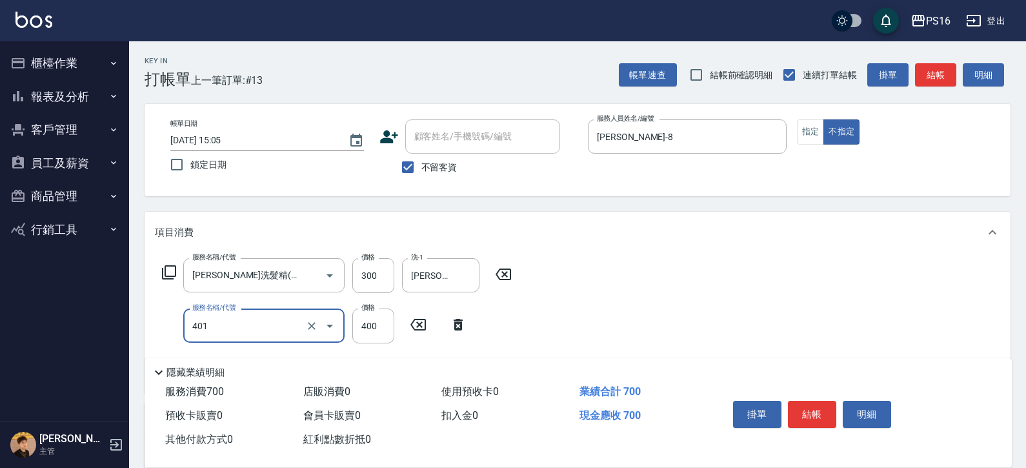
type input "剪髮(401)"
type input "200"
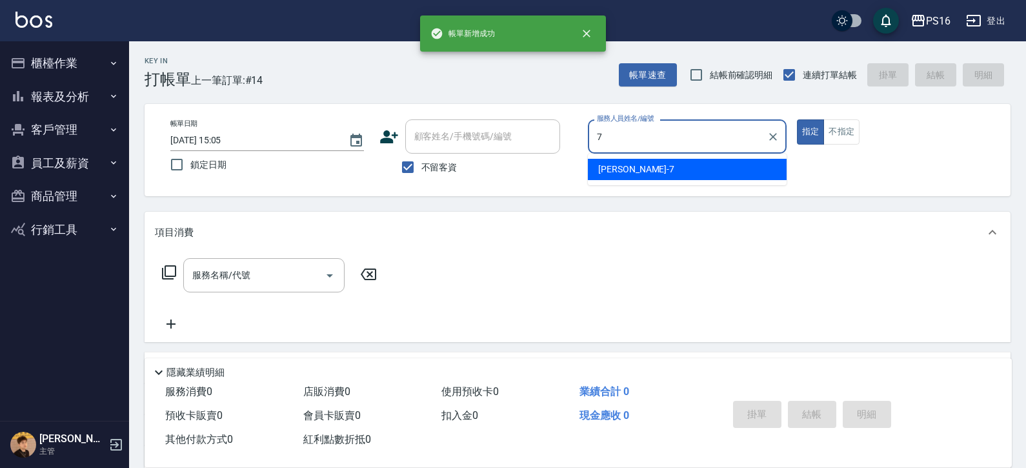
type input "[PERSON_NAME]-7"
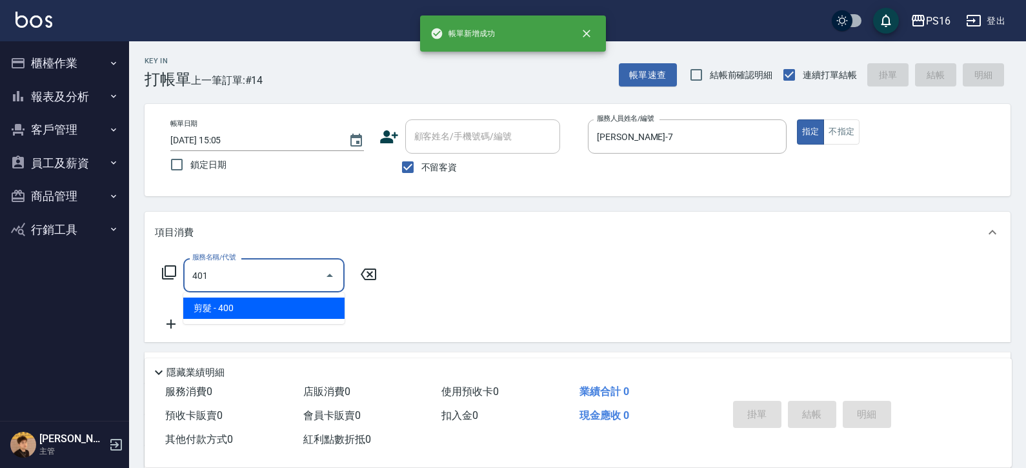
type input "剪髮(401)"
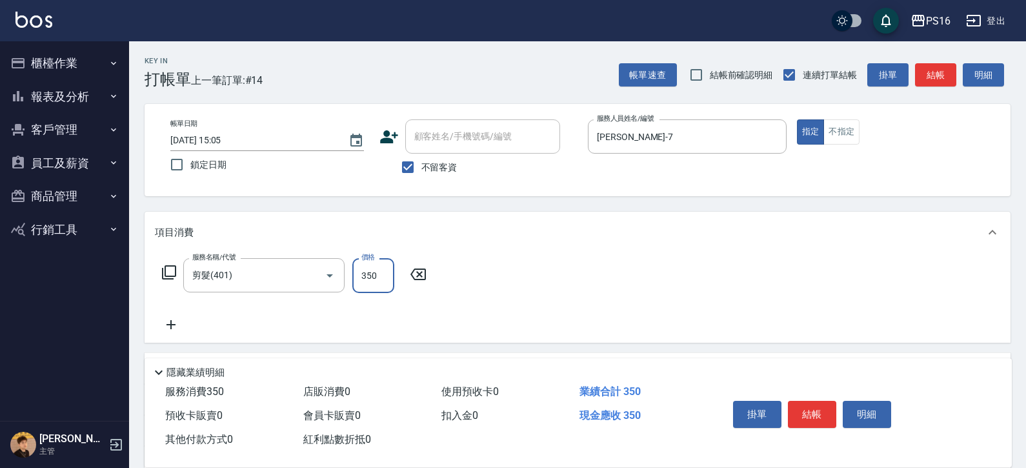
type input "350"
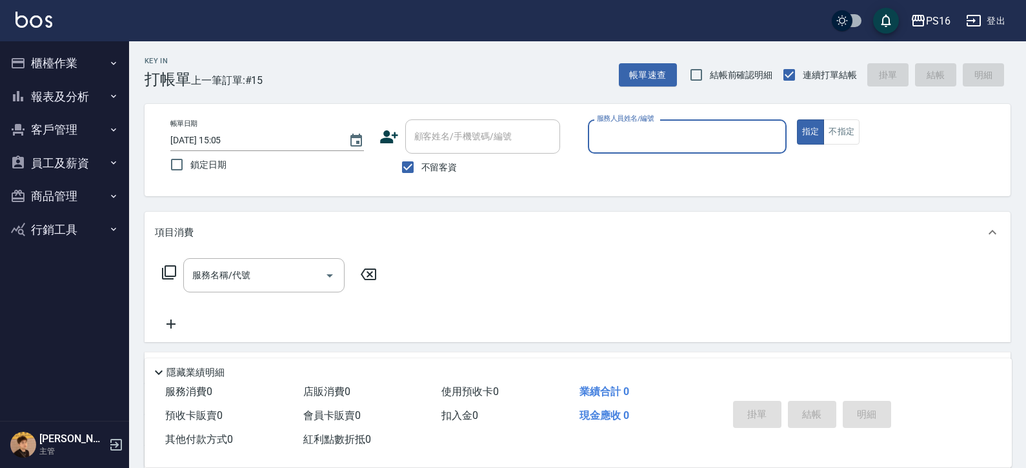
click at [63, 95] on button "報表及分析" at bounding box center [64, 97] width 119 height 34
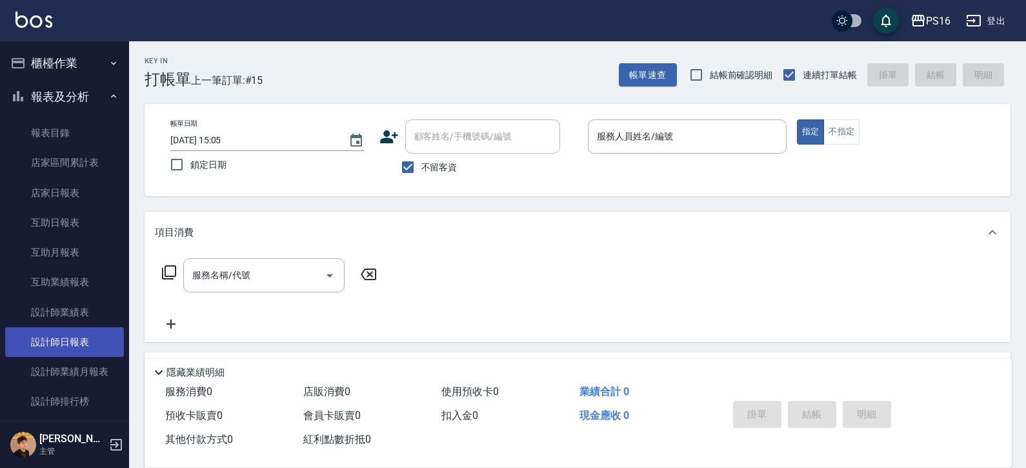
click at [74, 331] on link "設計師日報表" at bounding box center [64, 342] width 119 height 30
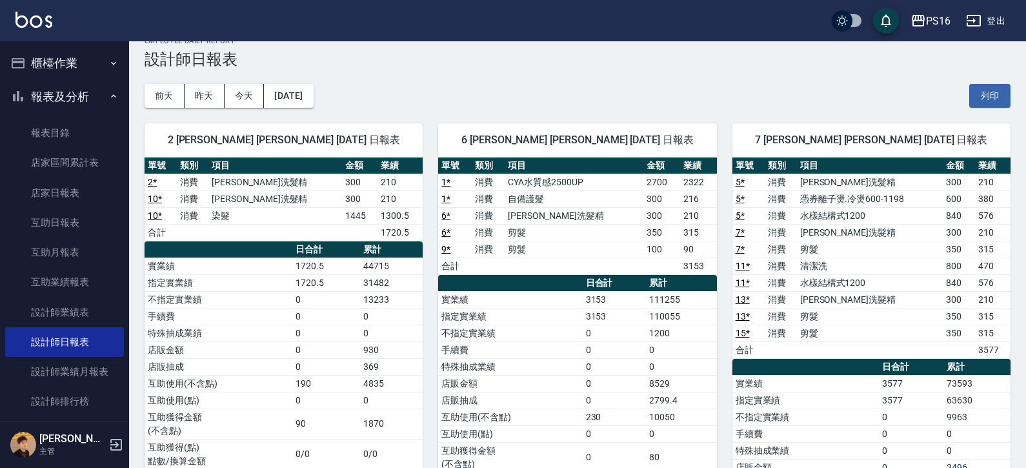
scroll to position [25, 0]
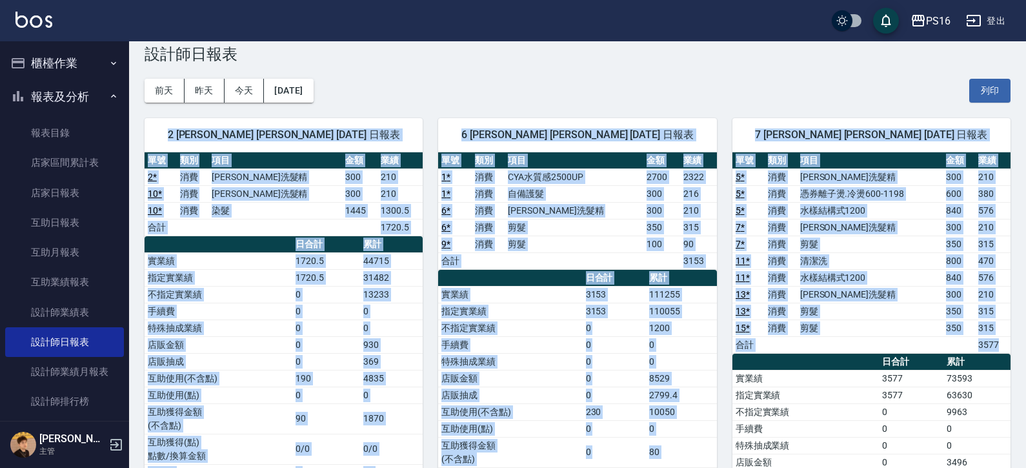
drag, startPoint x: 1026, startPoint y: 90, endPoint x: 1016, endPoint y: 168, distance: 79.3
drag, startPoint x: 937, startPoint y: 128, endPoint x: 975, endPoint y: 131, distance: 37.6
click at [638, 128] on span "7 [PERSON_NAME] [PERSON_NAME] [DATE] 日報表" at bounding box center [871, 134] width 247 height 13
click at [638, 133] on div "7 [PERSON_NAME] [PERSON_NAME] [DATE] 日報表" at bounding box center [872, 135] width 278 height 34
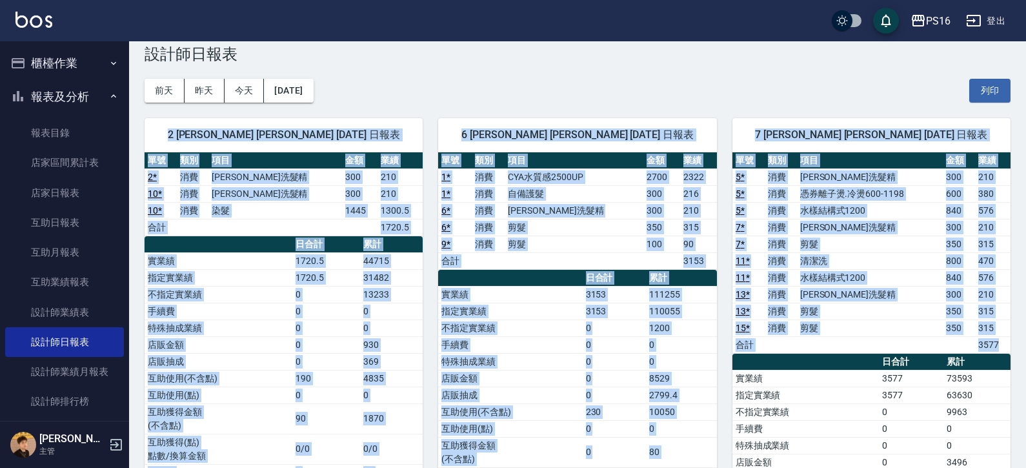
click at [638, 134] on div "7 [PERSON_NAME] [PERSON_NAME] [DATE] 日報表" at bounding box center [872, 135] width 278 height 34
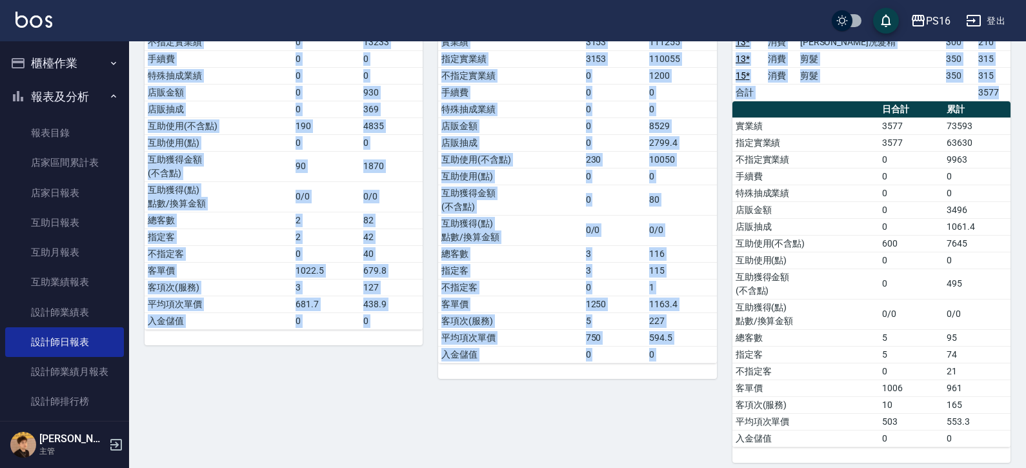
scroll to position [341, 0]
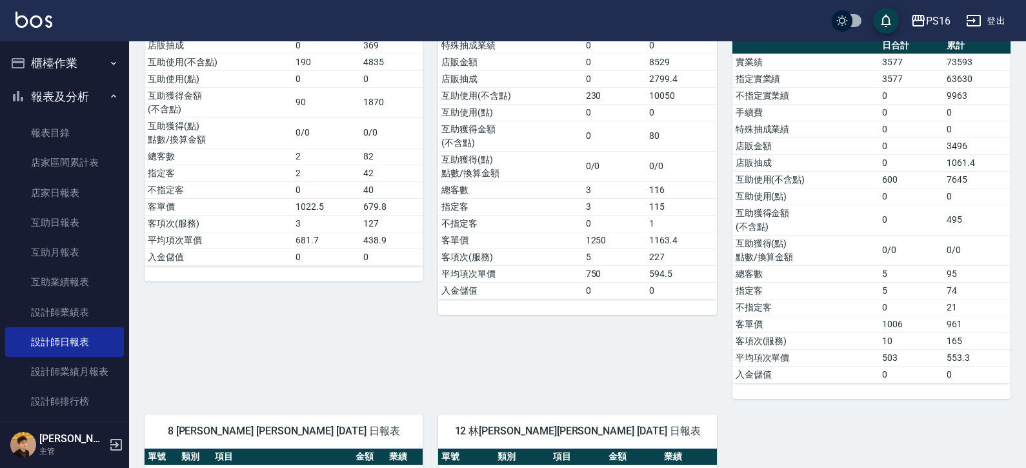
click at [638, 264] on tbody "實業績 3577 73593 指定實業績 3577 63630 不指定實業績 0 9963 手續費 0 0 特殊抽成業績 0 0 店販金額 0 3496 店販…" at bounding box center [872, 218] width 278 height 329
click at [638, 259] on td "0/0" at bounding box center [977, 250] width 67 height 30
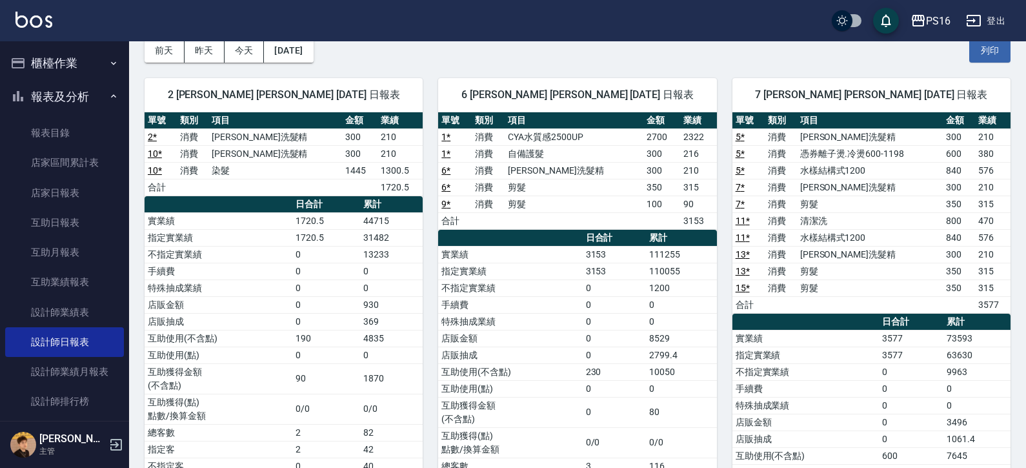
scroll to position [0, 0]
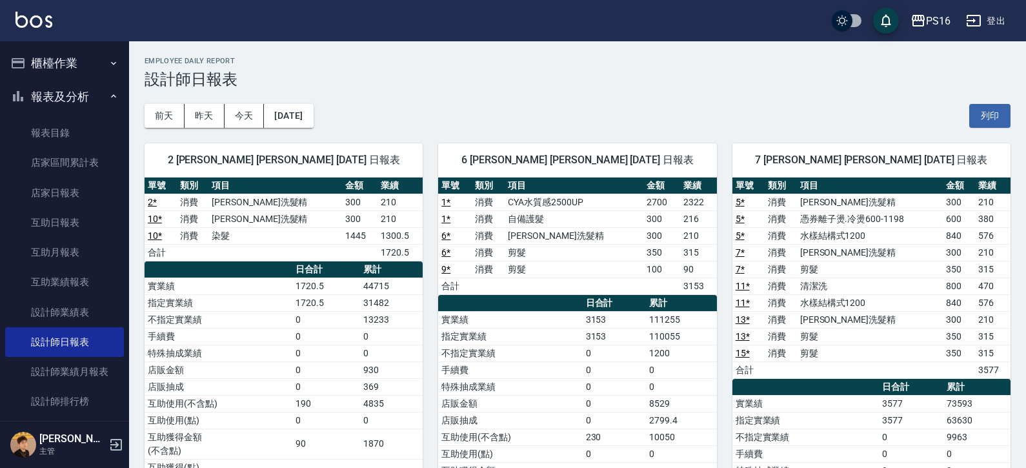
click at [48, 17] on img at bounding box center [33, 20] width 37 height 16
